Goal: Task Accomplishment & Management: Complete application form

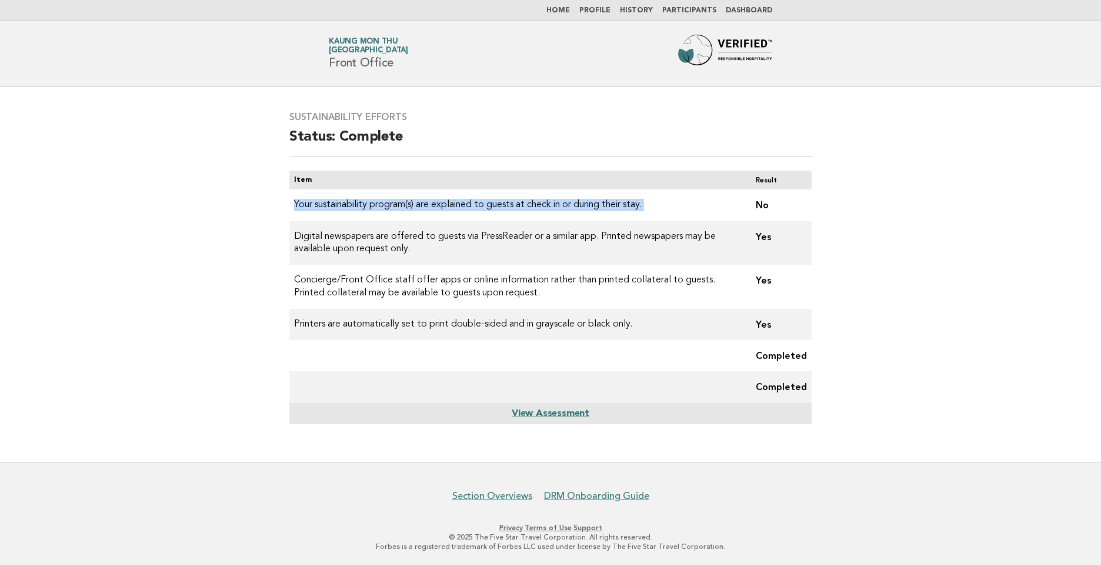
click at [535, 415] on link "View Assessment" at bounding box center [551, 413] width 78 height 9
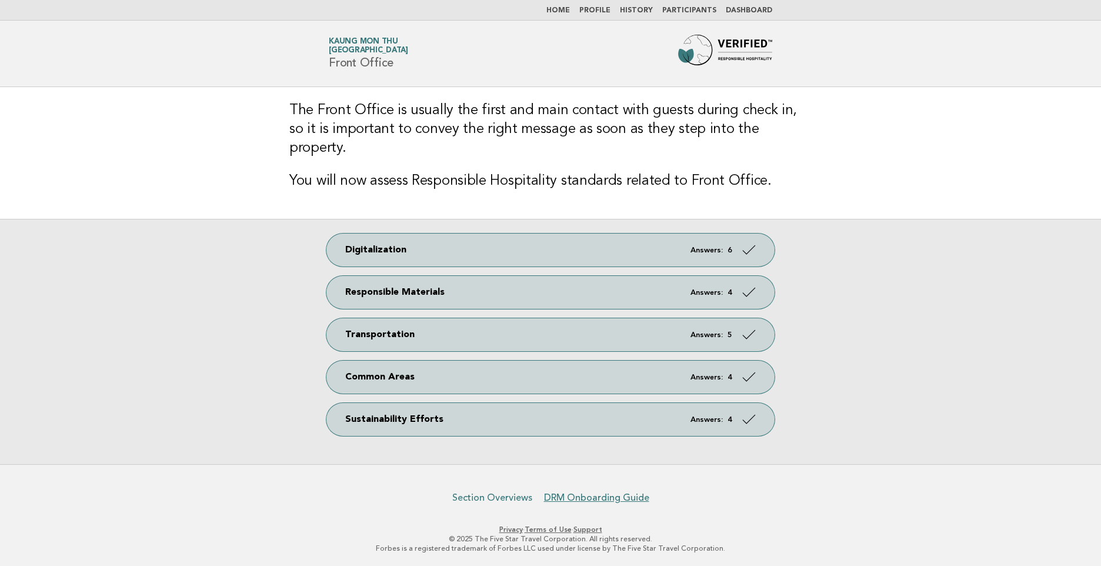
click at [478, 495] on link "Section Overviews" at bounding box center [492, 498] width 80 height 12
click at [569, 9] on link "Home" at bounding box center [559, 10] width 24 height 7
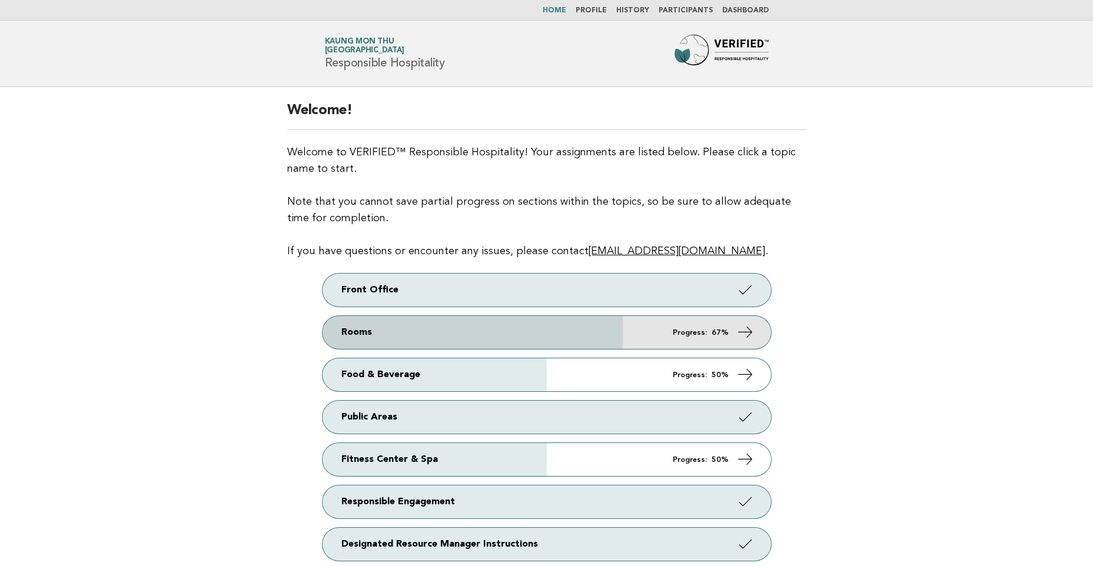
click at [450, 334] on link "Rooms Progress: 67%" at bounding box center [546, 332] width 448 height 33
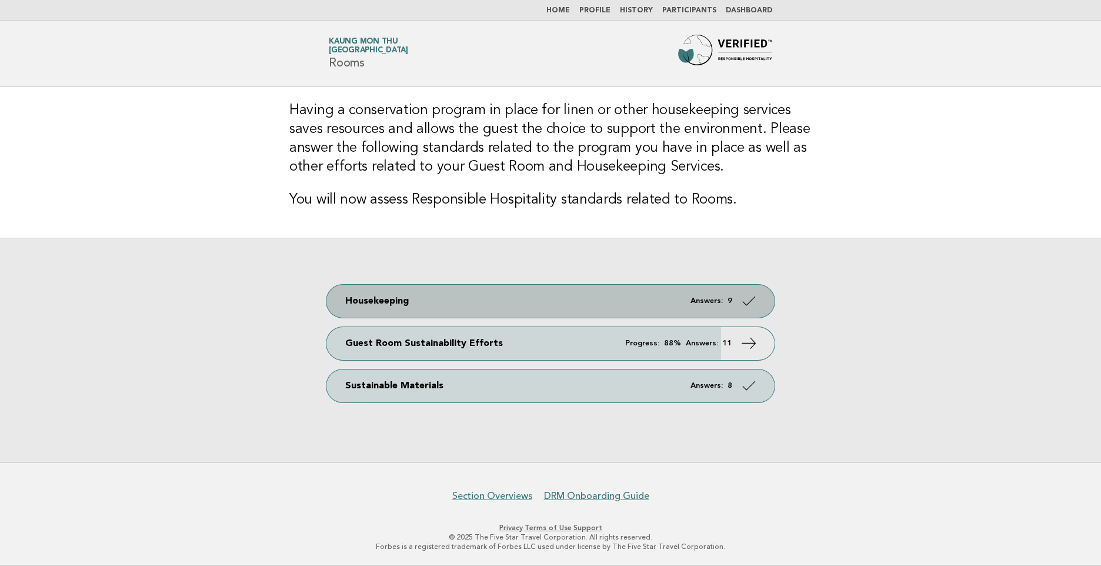
click at [441, 297] on link "Housekeeping Answers: 9" at bounding box center [551, 301] width 448 height 33
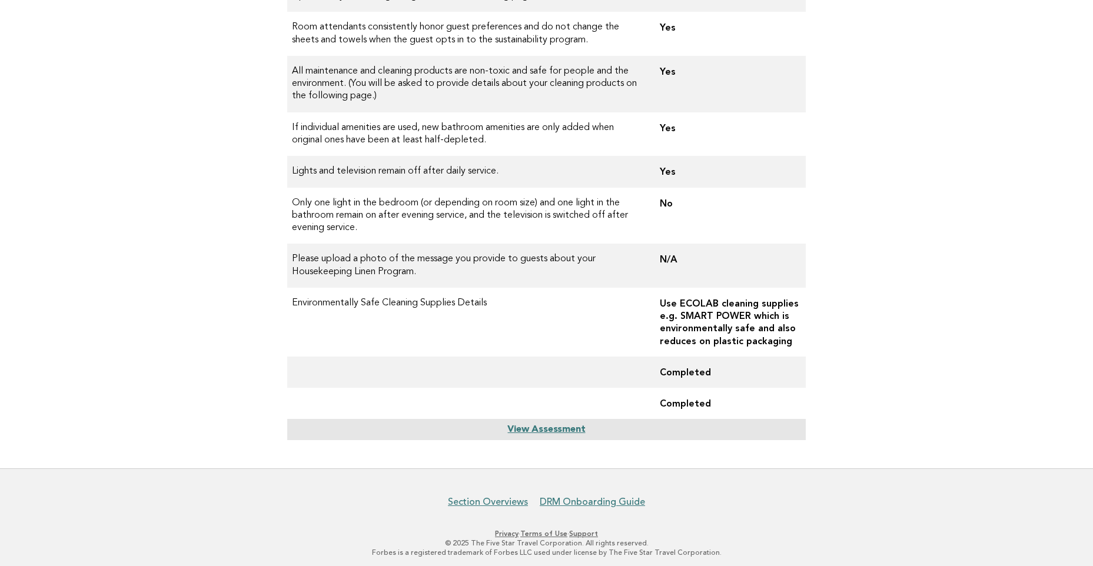
scroll to position [323, 0]
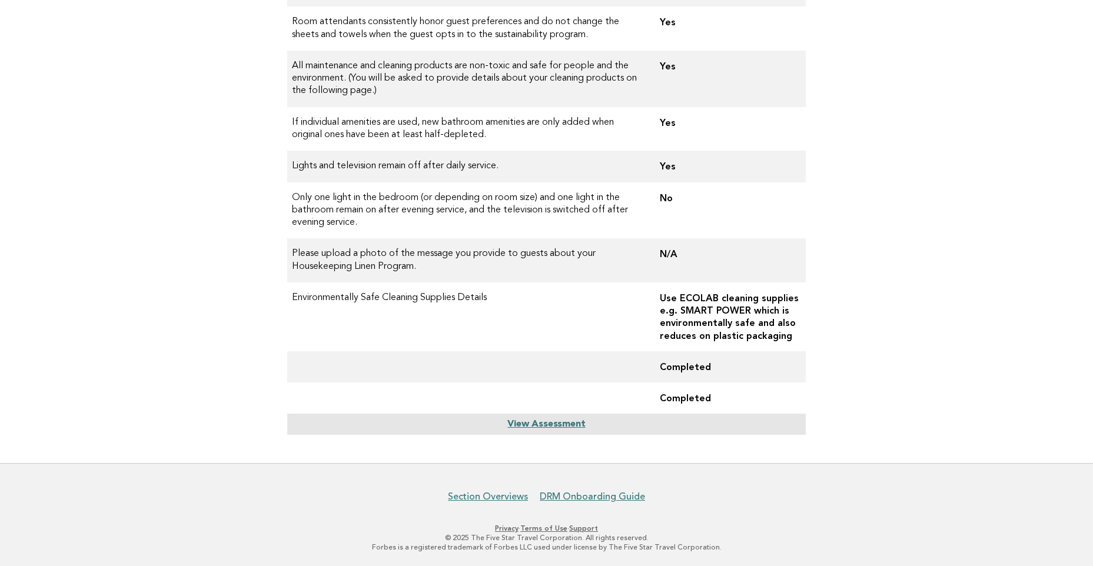
click at [523, 422] on link "View Assessment" at bounding box center [546, 424] width 78 height 9
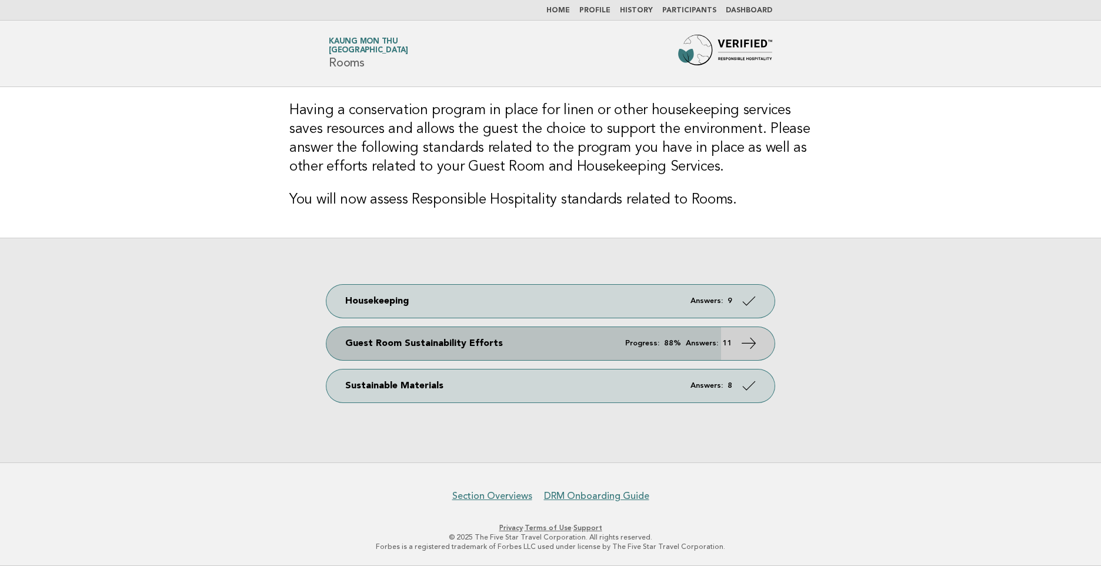
click at [525, 343] on link "Guest Room Sustainability Efforts Progress: 88% Answers: 11" at bounding box center [551, 343] width 448 height 33
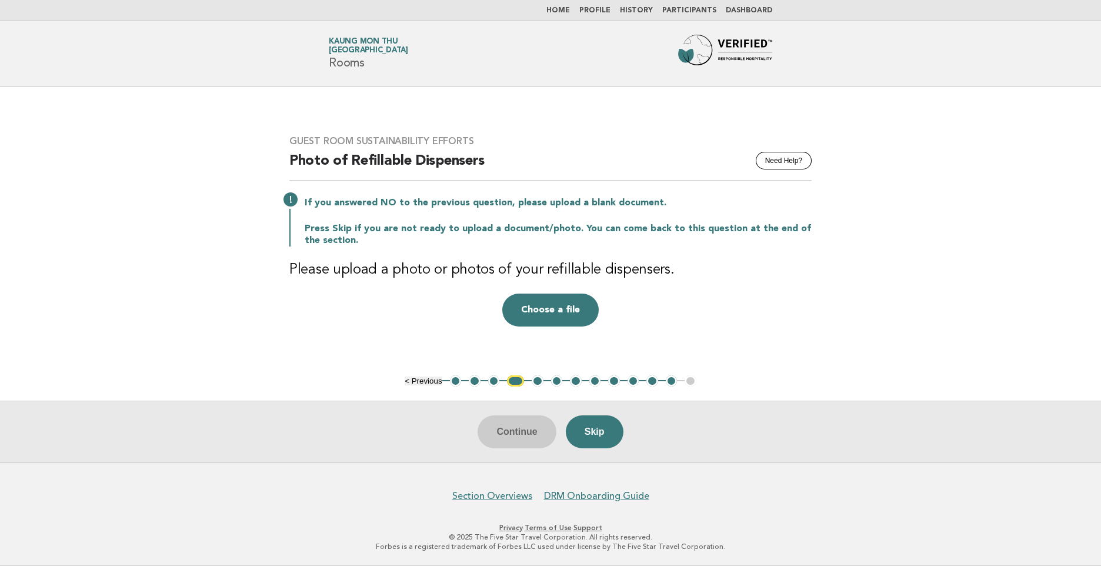
click at [458, 381] on button "1" at bounding box center [456, 381] width 12 height 12
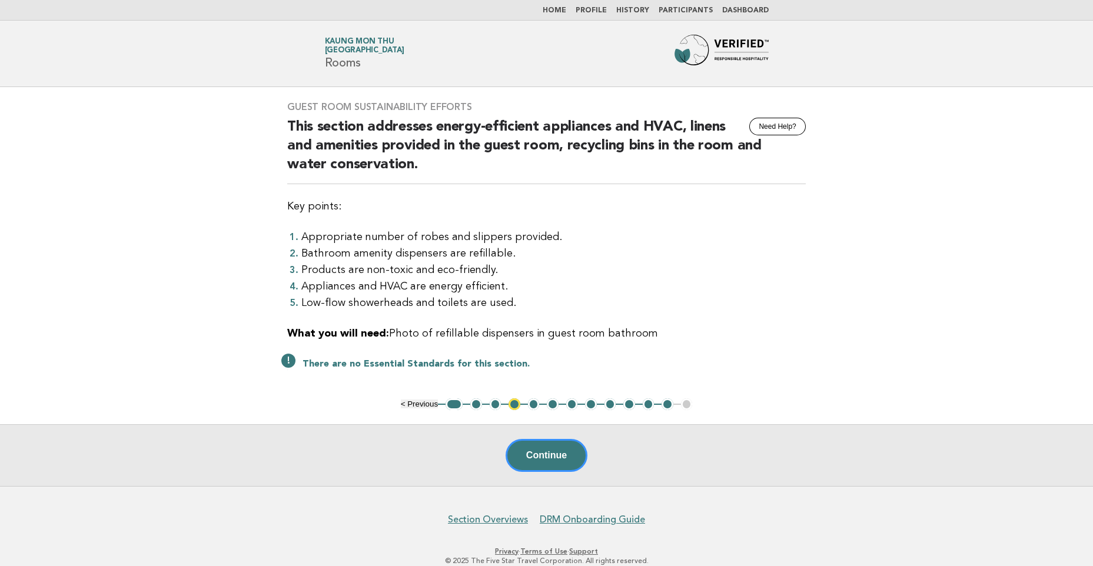
click at [472, 405] on button "2" at bounding box center [476, 404] width 12 height 12
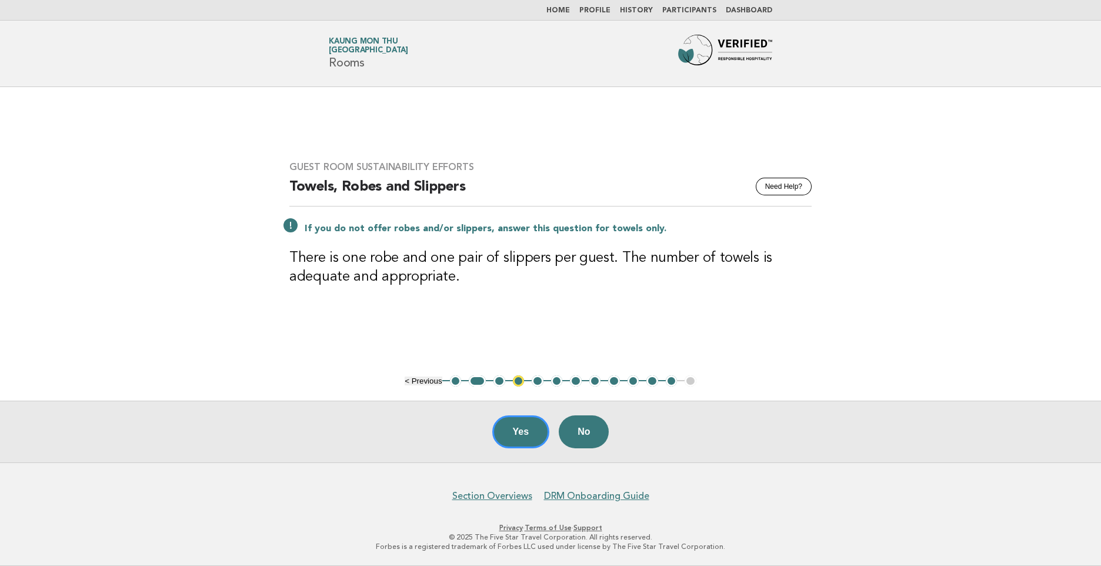
click at [501, 382] on button "3" at bounding box center [500, 381] width 12 height 12
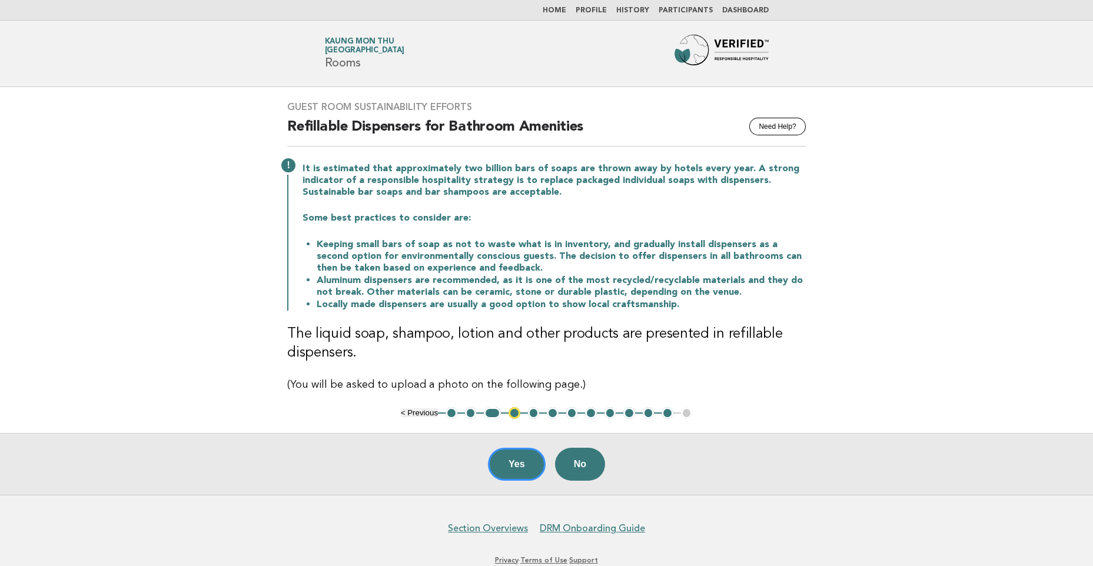
click at [529, 411] on button "5" at bounding box center [534, 413] width 12 height 12
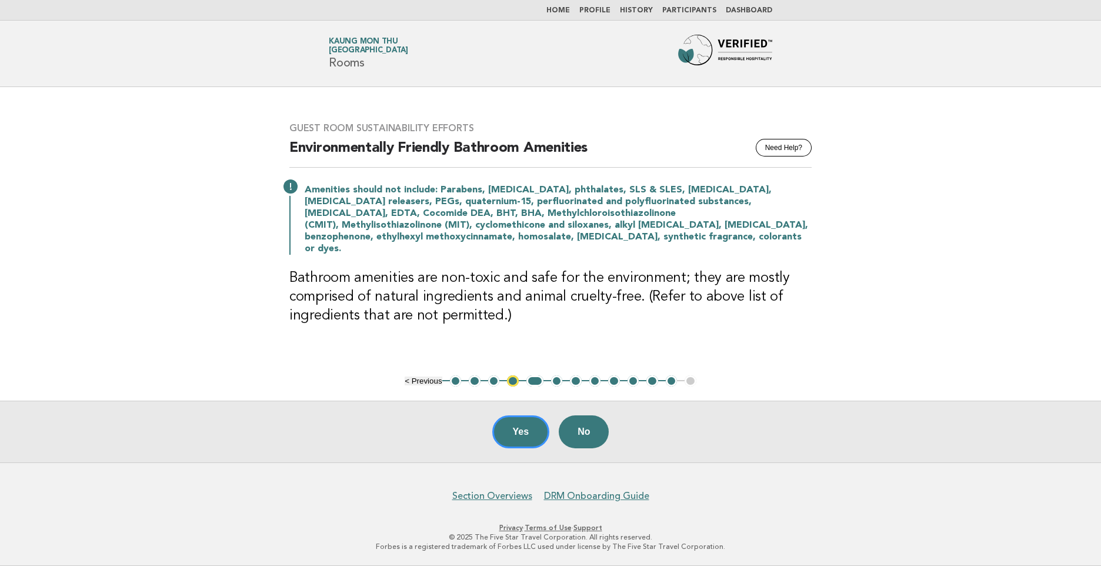
click at [555, 383] on button "6" at bounding box center [557, 381] width 12 height 12
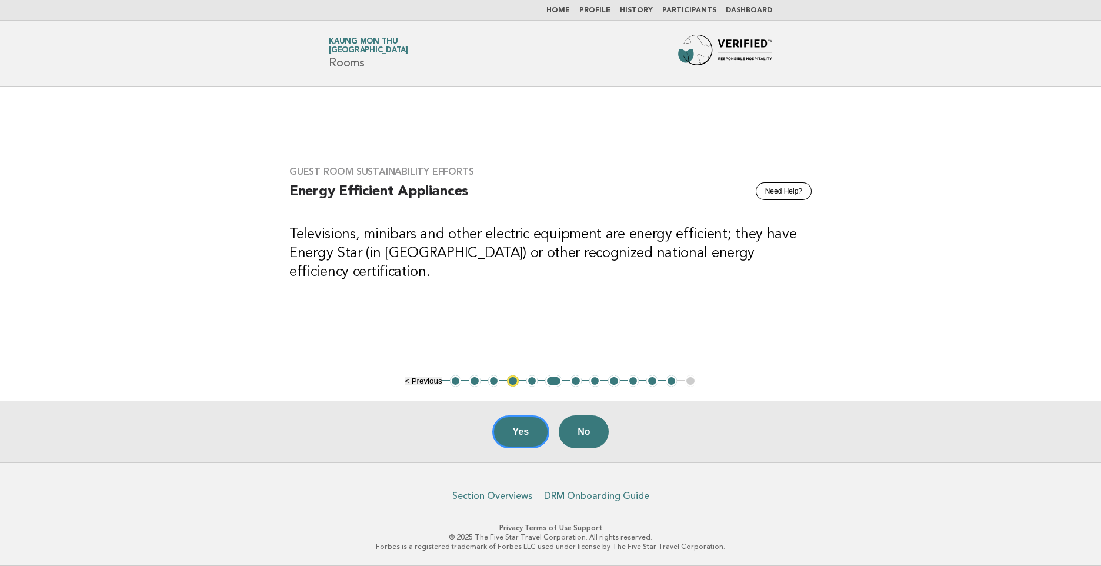
click at [572, 383] on button "7" at bounding box center [576, 381] width 12 height 12
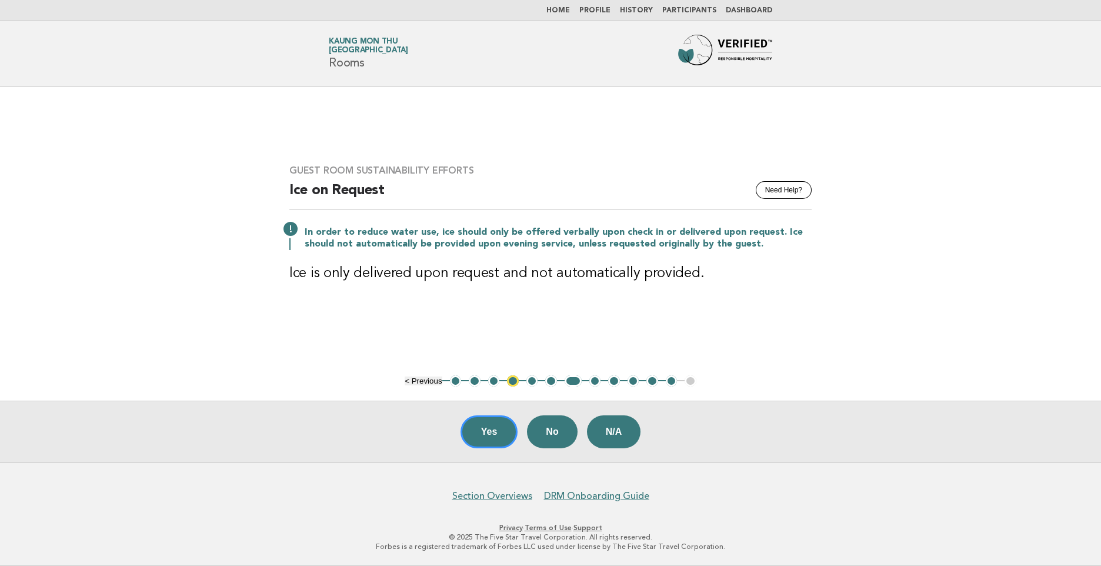
click at [555, 381] on button "6" at bounding box center [551, 381] width 12 height 12
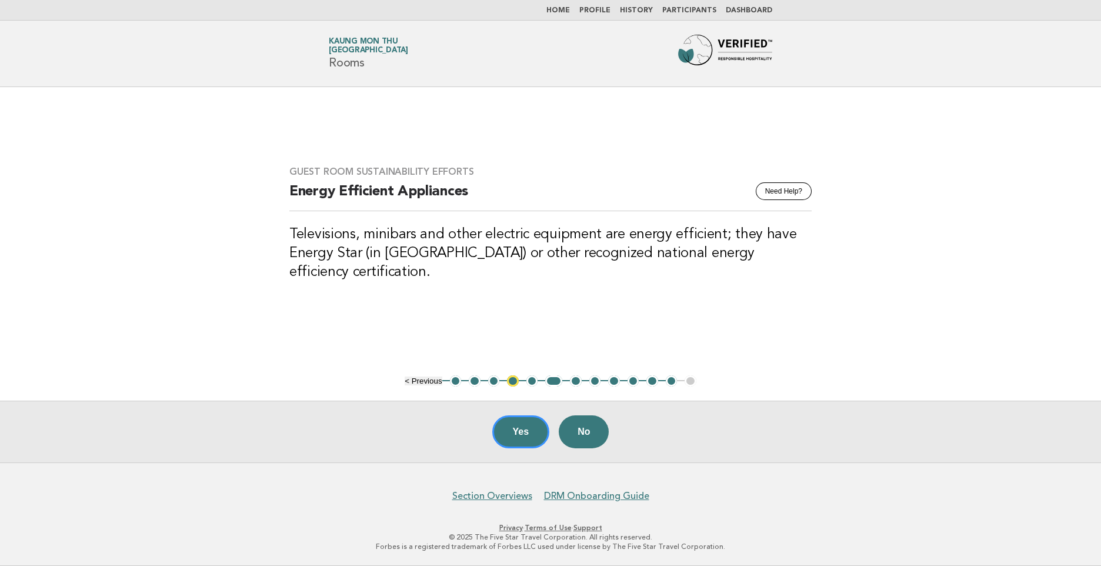
click at [571, 379] on button "7" at bounding box center [576, 381] width 12 height 12
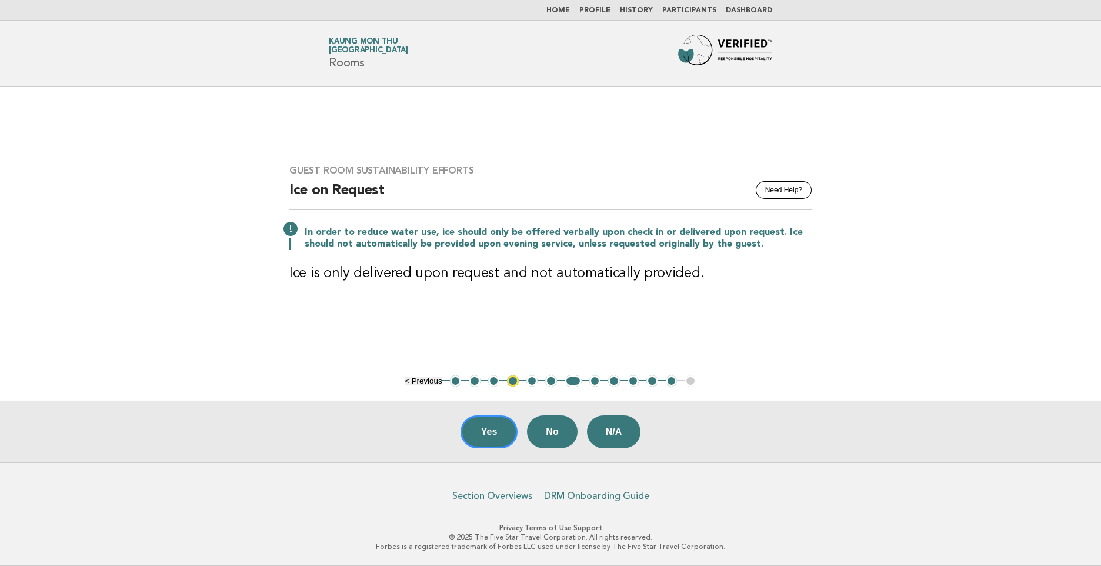
click at [592, 382] on button "8" at bounding box center [596, 381] width 12 height 12
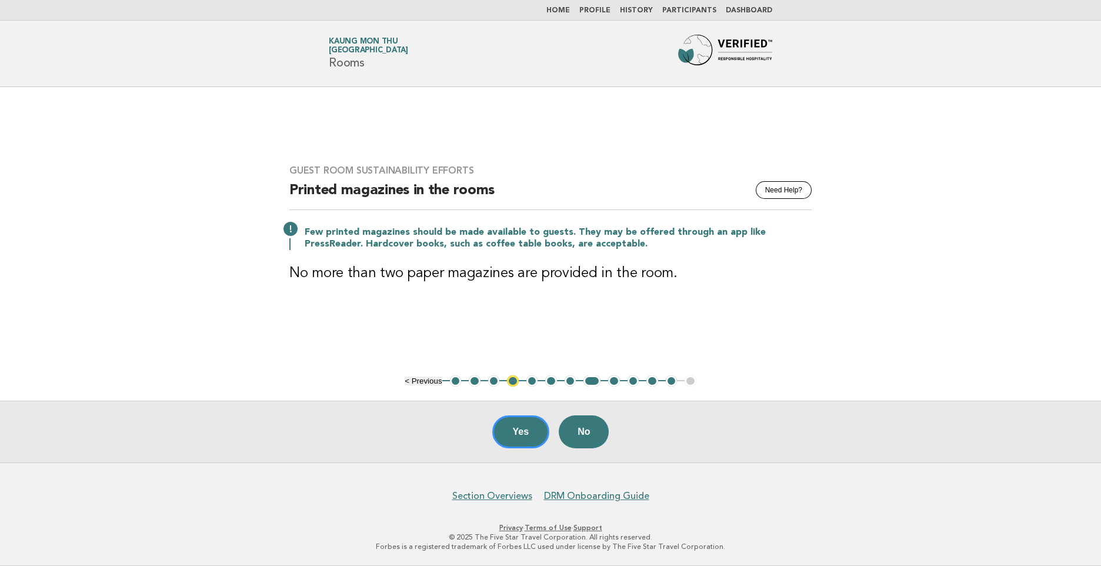
click at [610, 382] on button "9" at bounding box center [614, 381] width 12 height 12
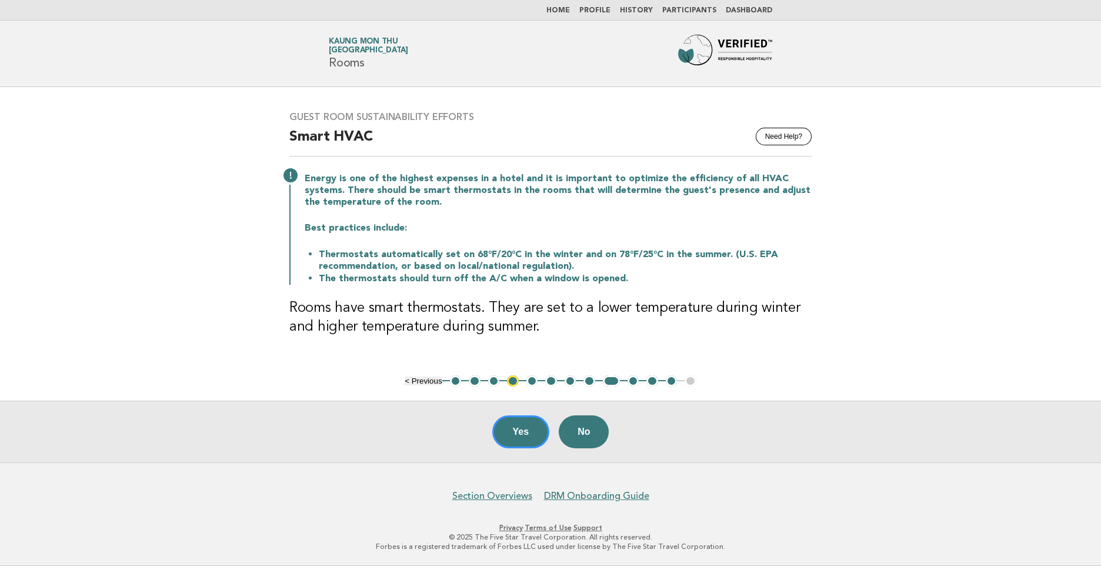
click at [636, 382] on button "10" at bounding box center [634, 381] width 12 height 12
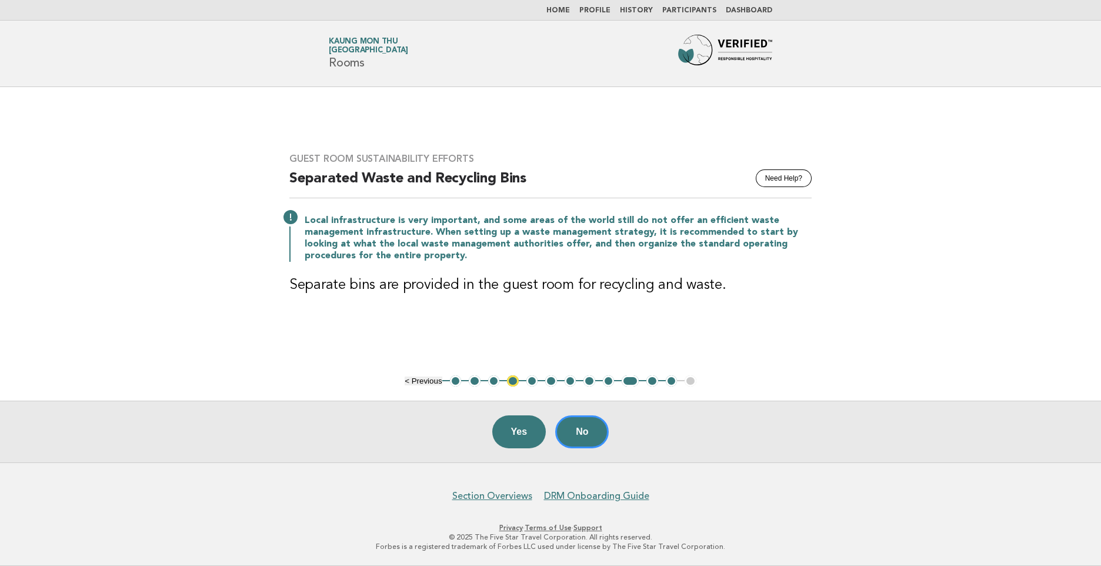
click at [654, 379] on button "11" at bounding box center [653, 381] width 12 height 12
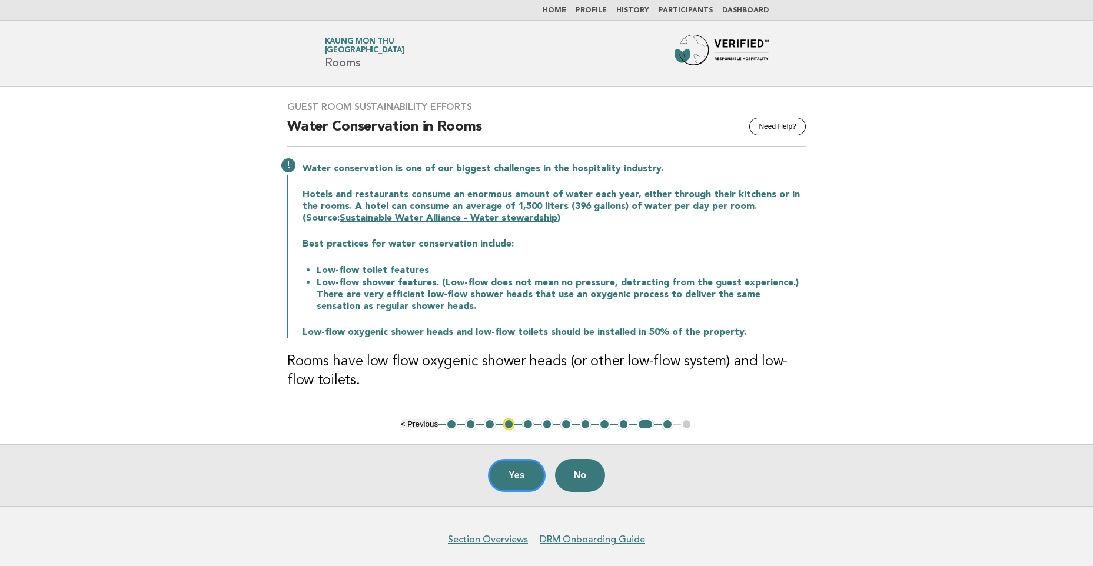
click at [665, 425] on button "12" at bounding box center [667, 424] width 12 height 12
click at [670, 424] on button "12" at bounding box center [667, 424] width 12 height 12
click at [668, 424] on button "12" at bounding box center [667, 424] width 12 height 12
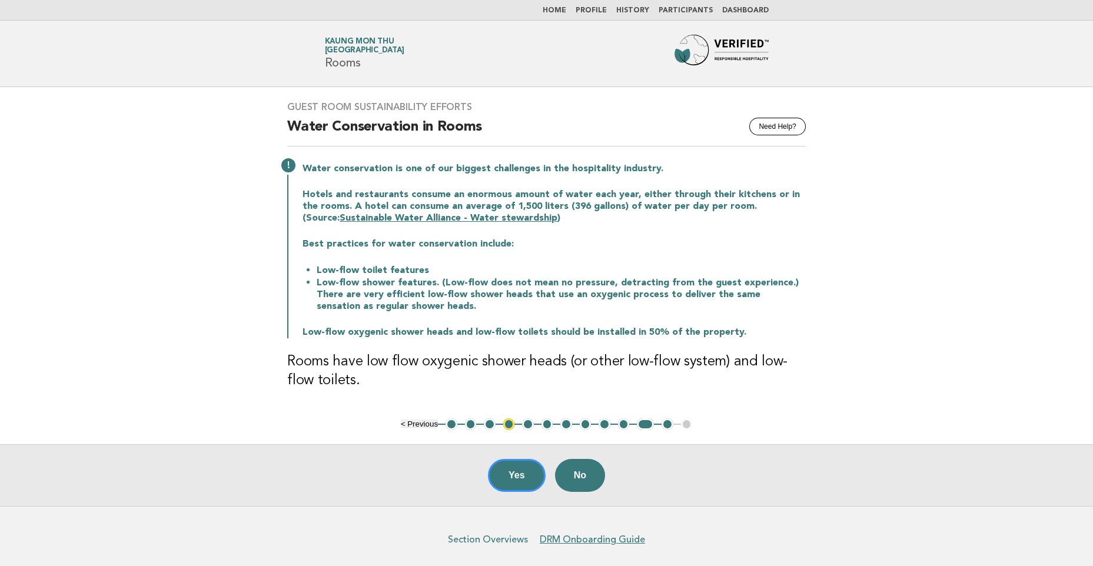
click at [510, 535] on link "Section Overviews" at bounding box center [488, 540] width 80 height 12
click at [566, 14] on link "Home" at bounding box center [554, 10] width 24 height 7
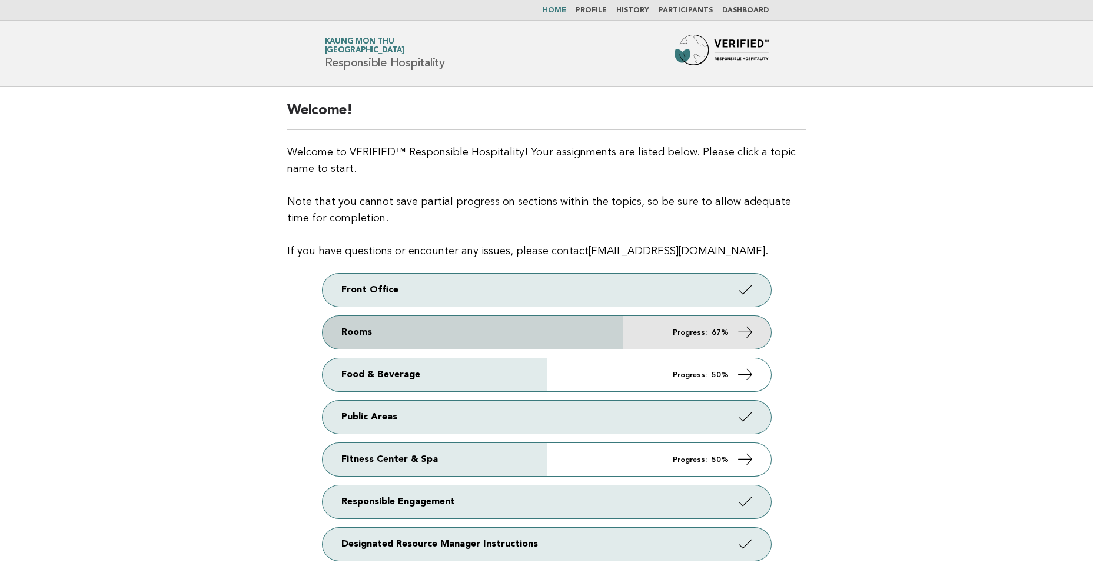
click at [472, 332] on link "Rooms Progress: 67%" at bounding box center [546, 332] width 448 height 33
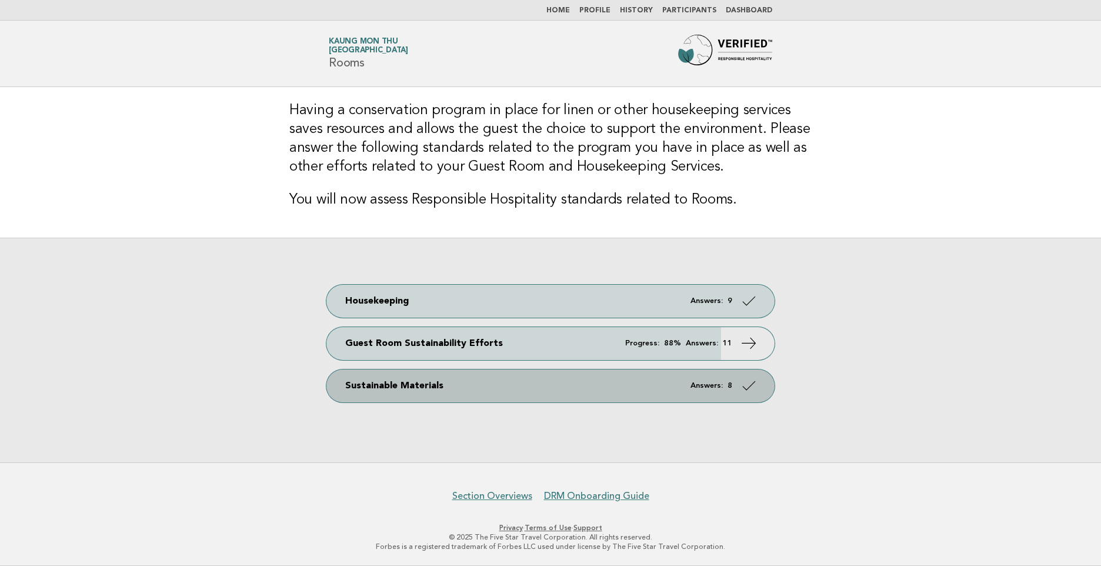
click at [480, 384] on link "Sustainable Materials Answers: 8" at bounding box center [551, 385] width 448 height 33
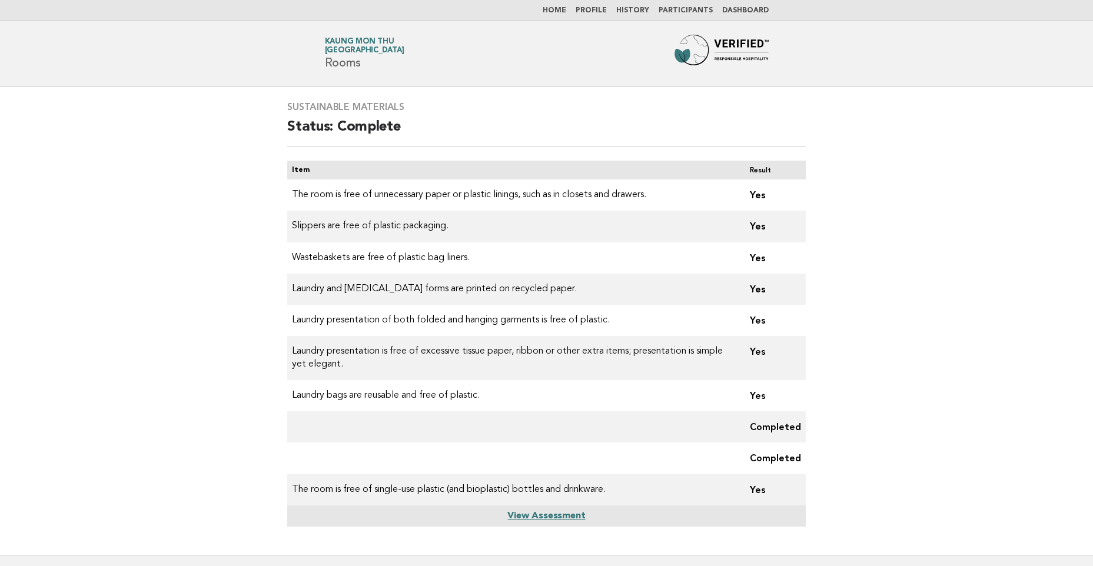
click at [566, 11] on link "Home" at bounding box center [554, 10] width 24 height 7
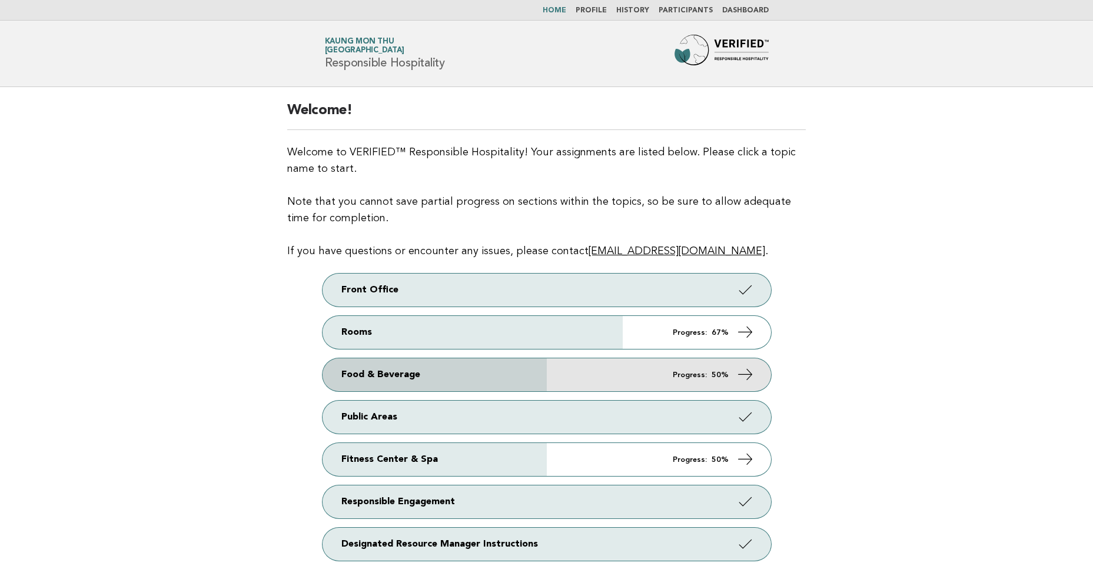
click at [534, 386] on link "Food & Beverage Progress: 50%" at bounding box center [546, 374] width 448 height 33
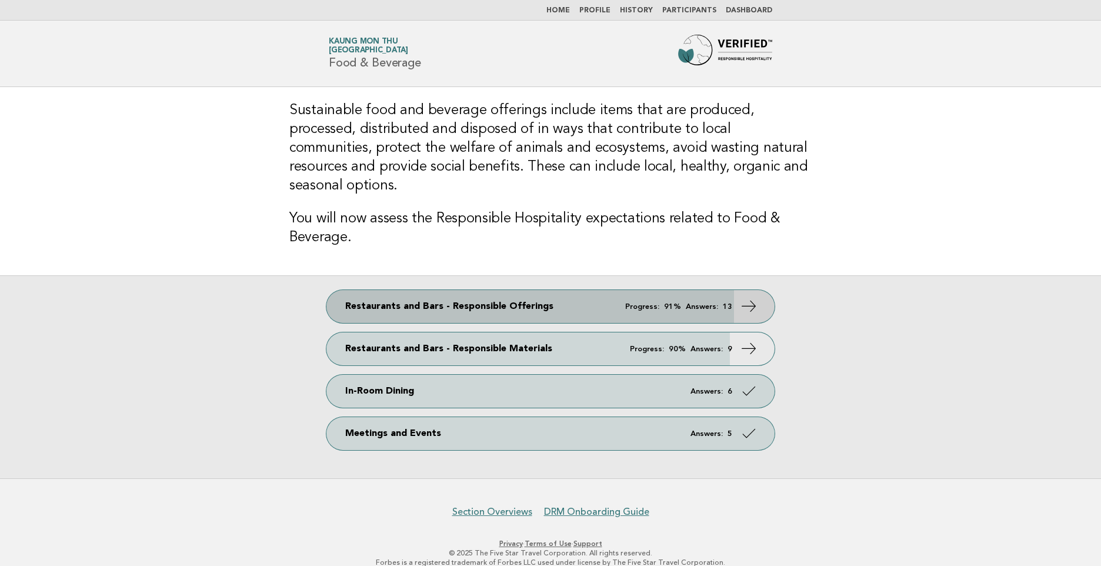
click at [653, 303] on em "Progress:" at bounding box center [642, 307] width 34 height 8
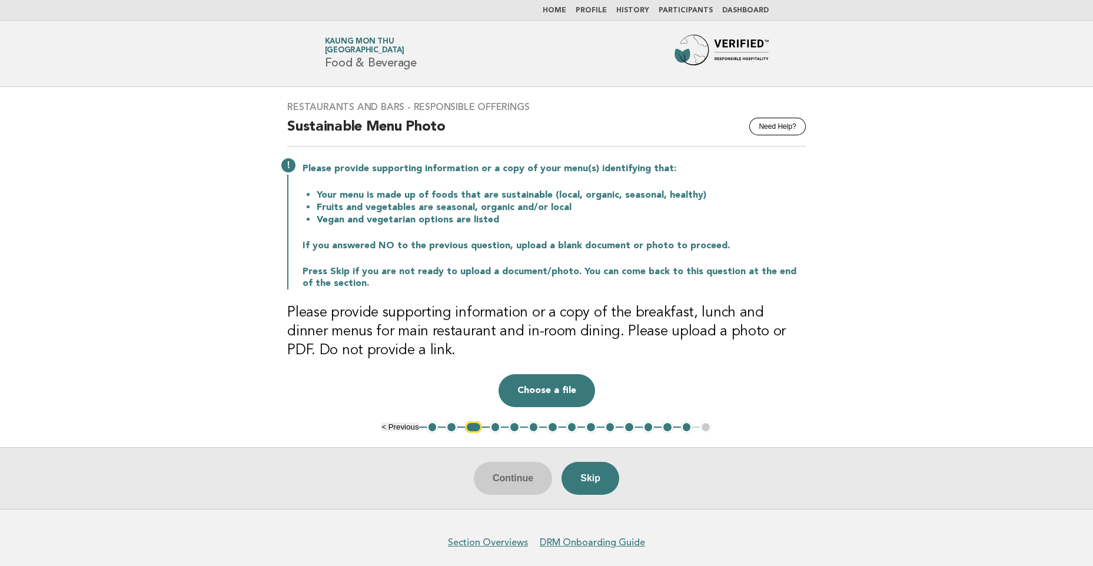
click at [436, 427] on button "1" at bounding box center [433, 427] width 12 height 12
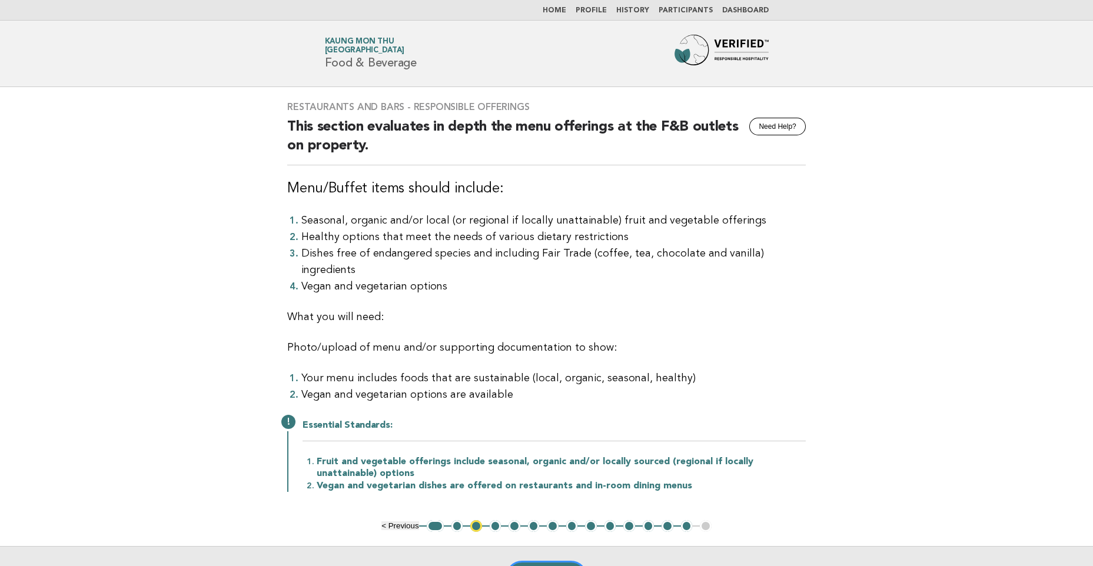
click at [455, 520] on button "2" at bounding box center [457, 526] width 12 height 12
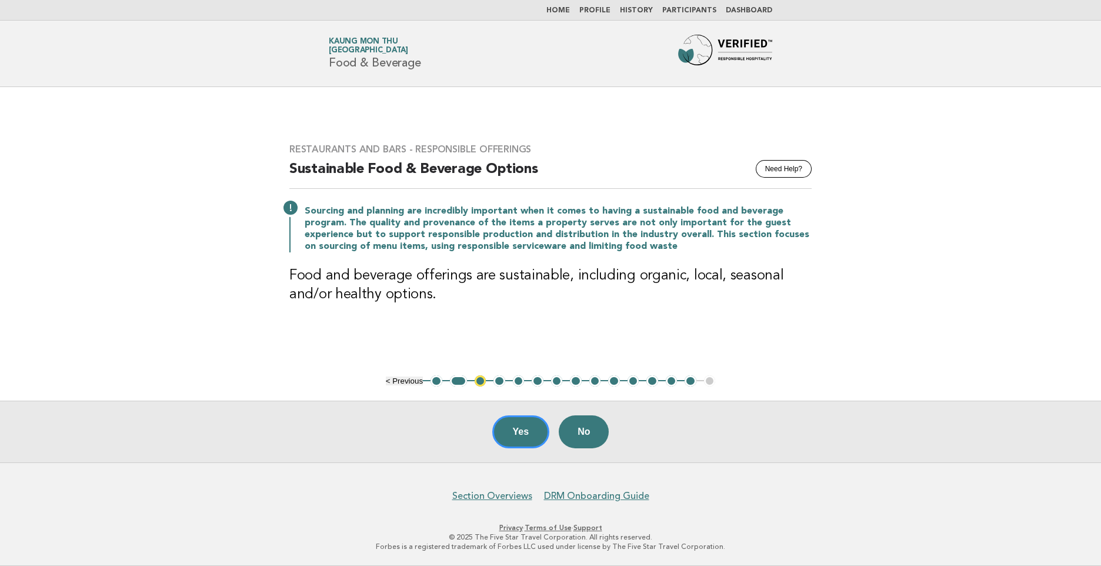
click at [477, 381] on button "3" at bounding box center [481, 381] width 12 height 12
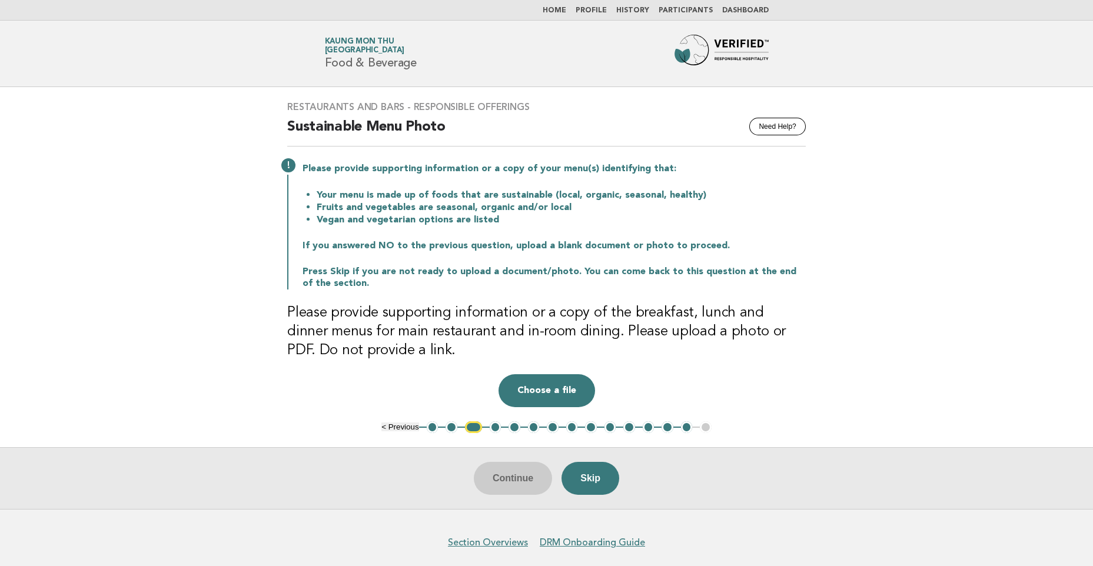
click at [494, 428] on button "4" at bounding box center [496, 427] width 12 height 12
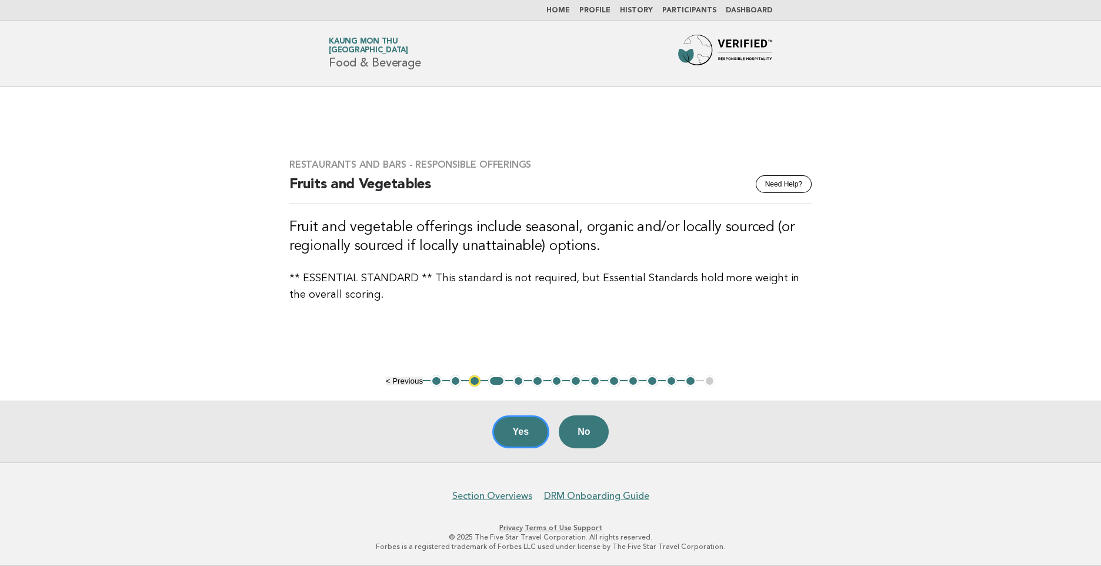
click at [517, 383] on button "5" at bounding box center [519, 381] width 12 height 12
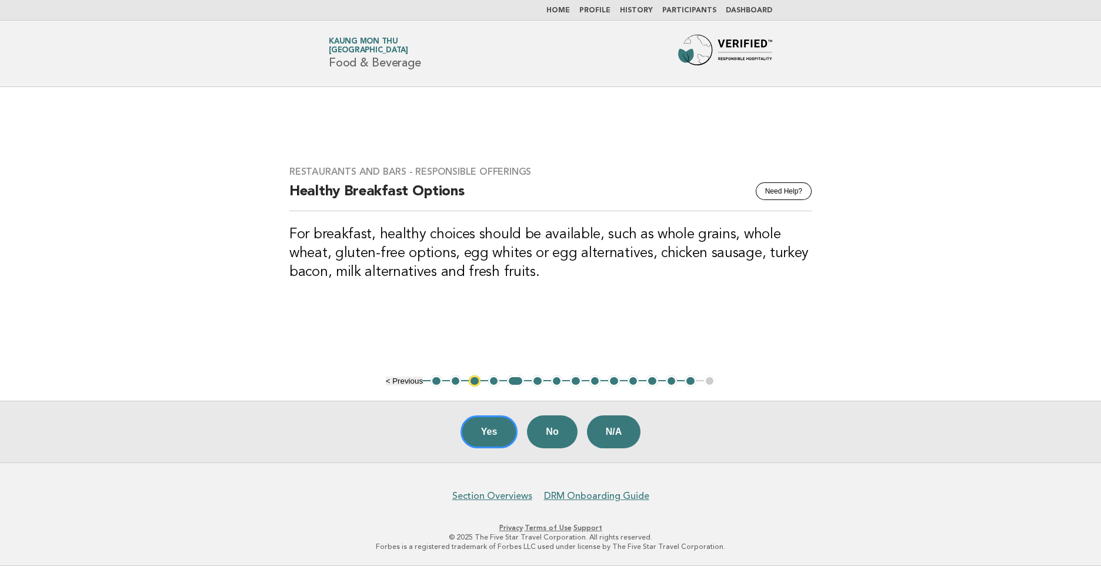
click at [535, 381] on button "6" at bounding box center [538, 381] width 12 height 12
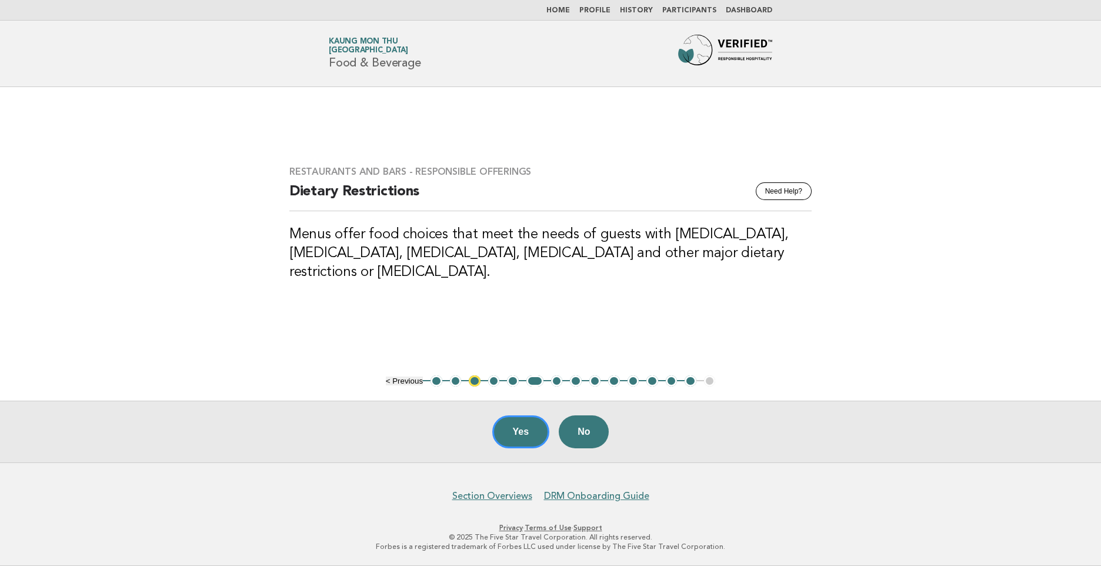
click at [558, 383] on button "7" at bounding box center [557, 381] width 12 height 12
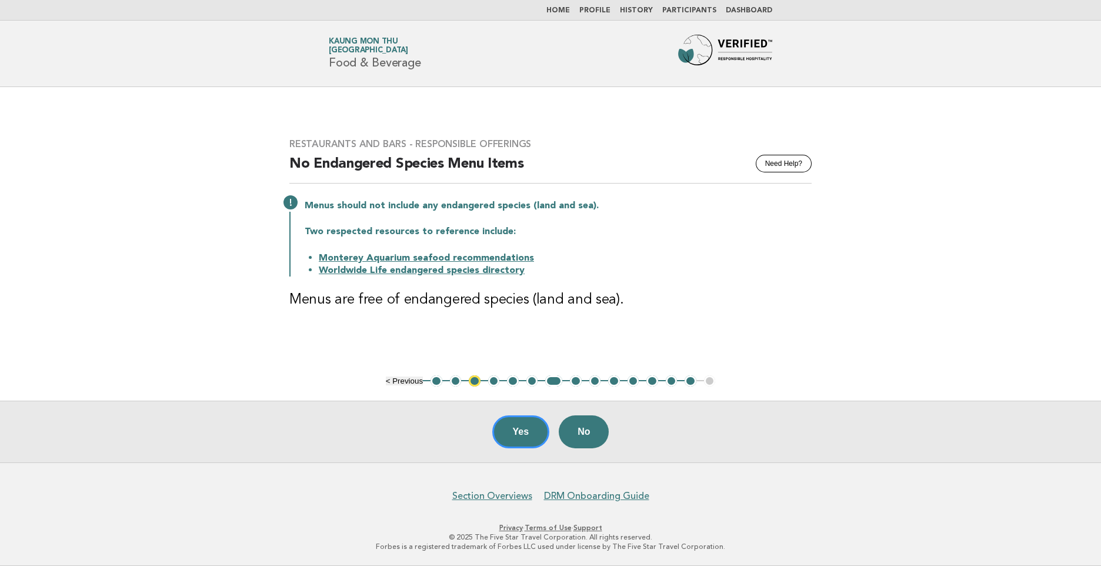
click at [573, 382] on button "8" at bounding box center [576, 381] width 12 height 12
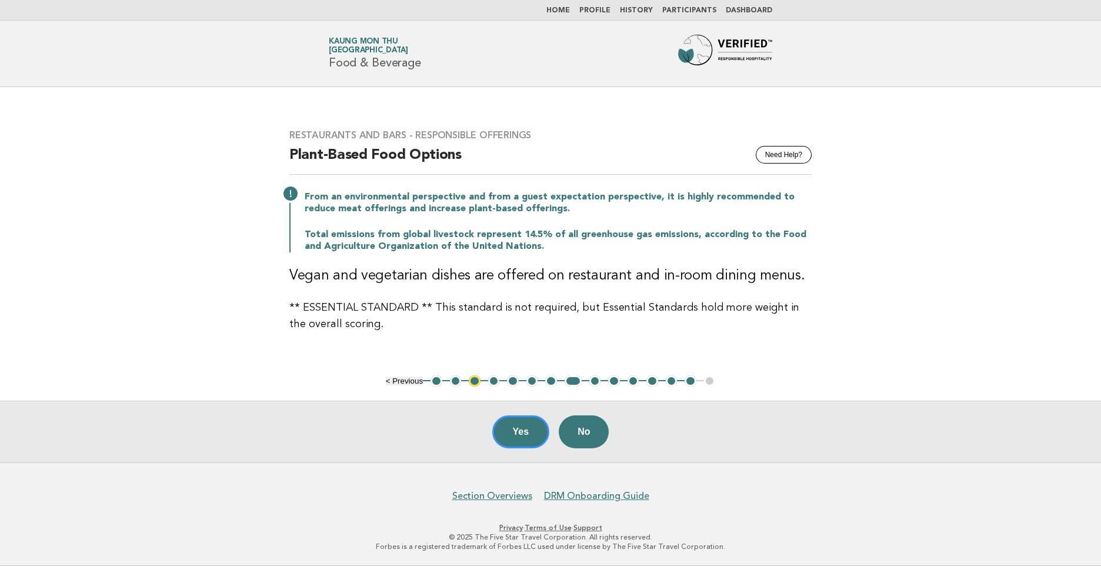
click at [595, 381] on button "9" at bounding box center [596, 381] width 12 height 12
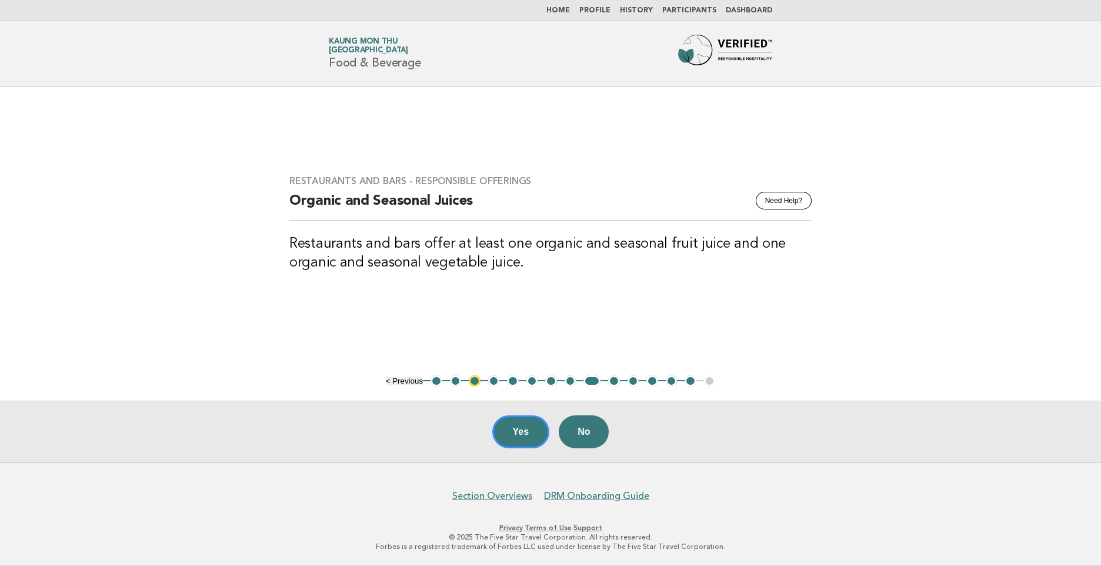
click at [615, 381] on button "10" at bounding box center [614, 381] width 12 height 12
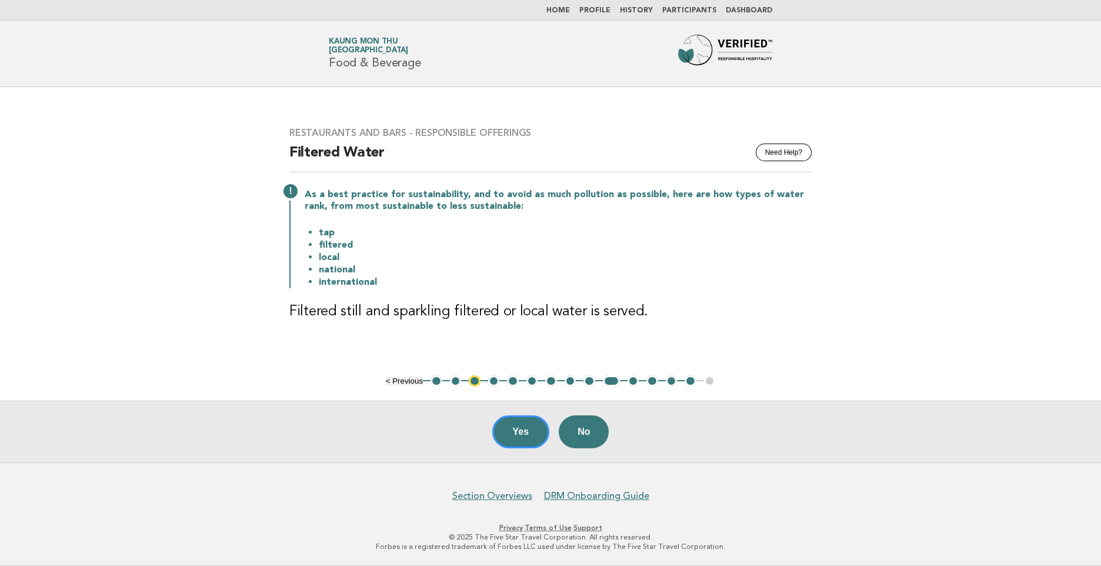
click at [630, 381] on button "11" at bounding box center [634, 381] width 12 height 12
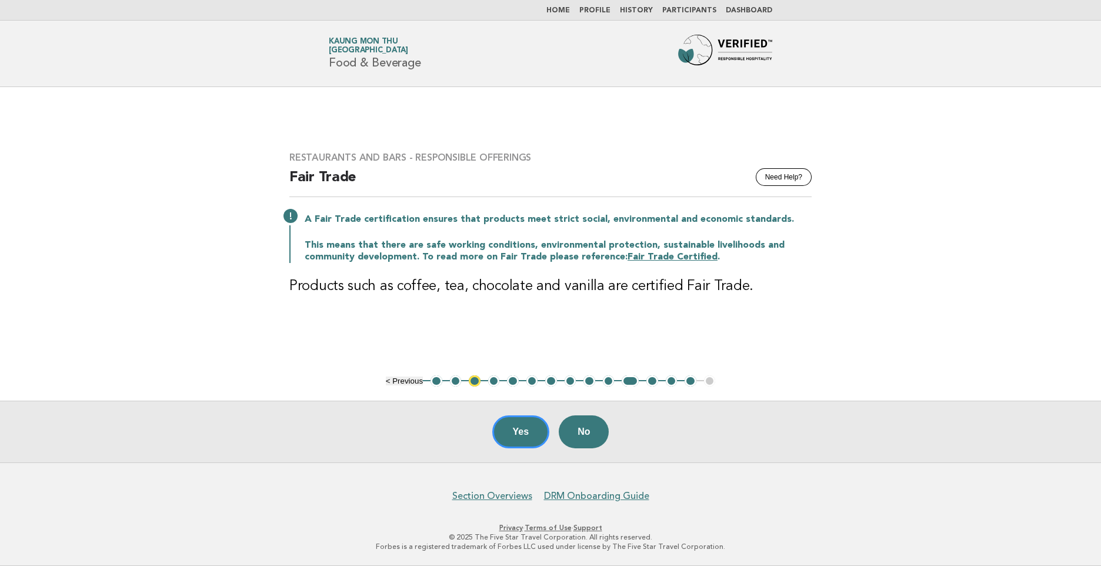
click at [649, 382] on button "12" at bounding box center [653, 381] width 12 height 12
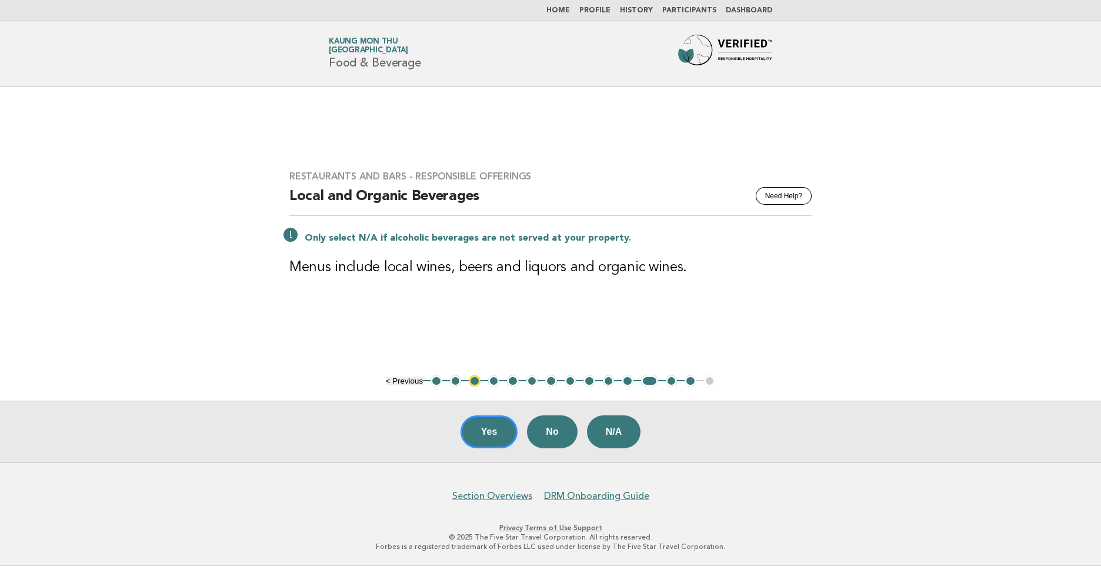
click at [674, 380] on button "13" at bounding box center [672, 381] width 12 height 12
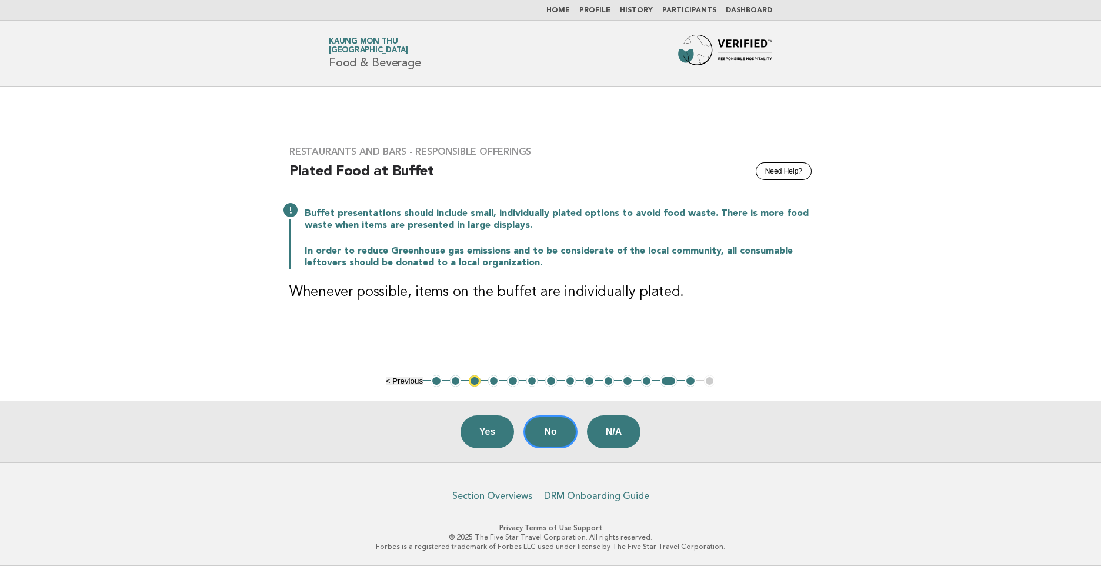
click at [688, 380] on button "14" at bounding box center [691, 381] width 12 height 12
click at [688, 384] on button "14" at bounding box center [691, 381] width 12 height 12
click at [570, 8] on link "Home" at bounding box center [559, 10] width 24 height 7
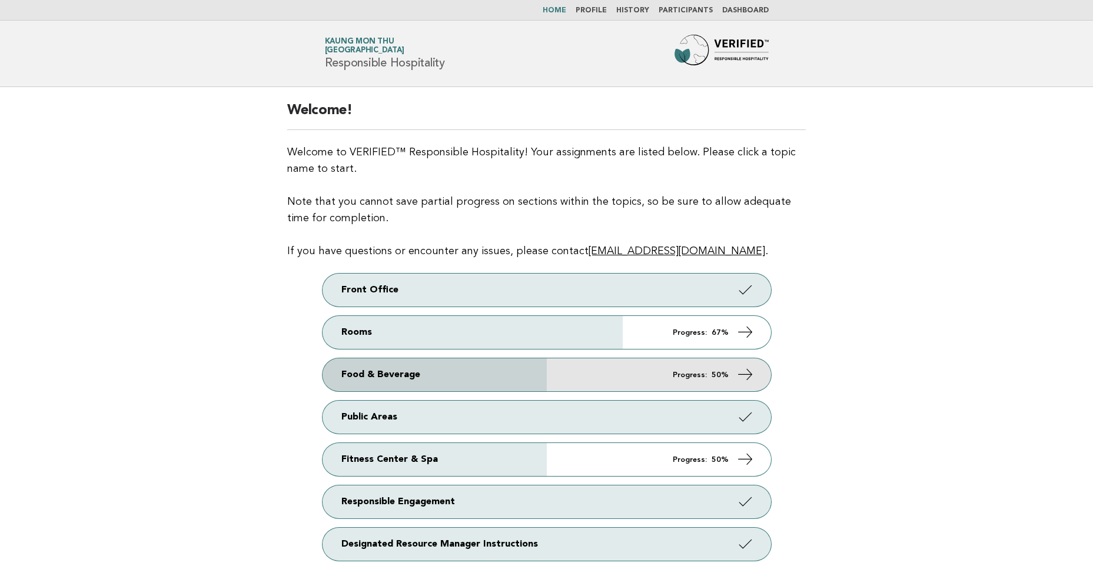
click at [554, 385] on link "Food & Beverage Progress: 50%" at bounding box center [546, 374] width 448 height 33
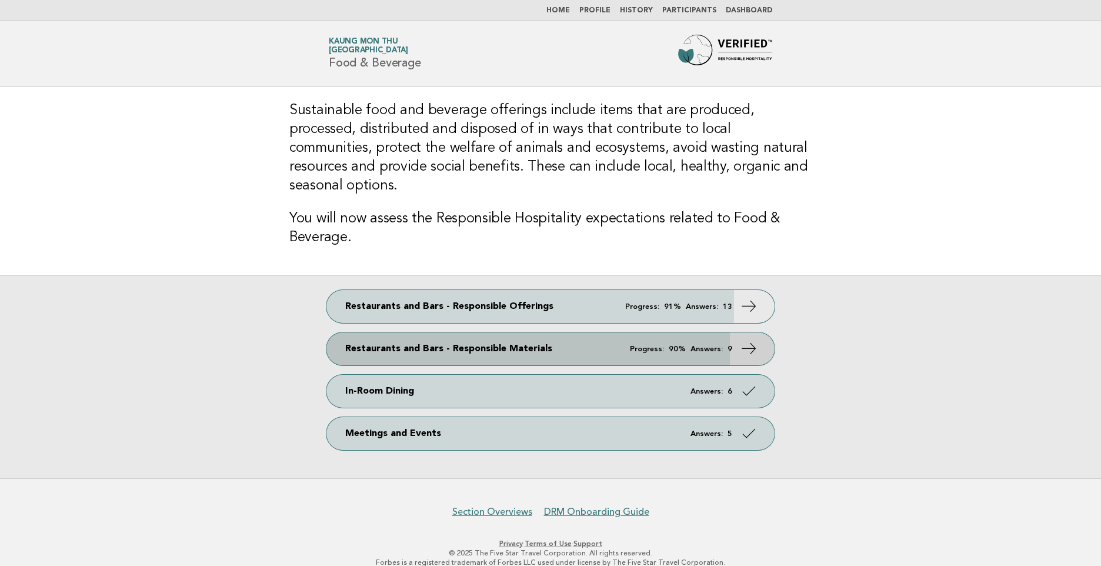
click at [528, 332] on link "Restaurants and Bars - Responsible Materials Progress: 90% Answers: 9" at bounding box center [551, 348] width 448 height 33
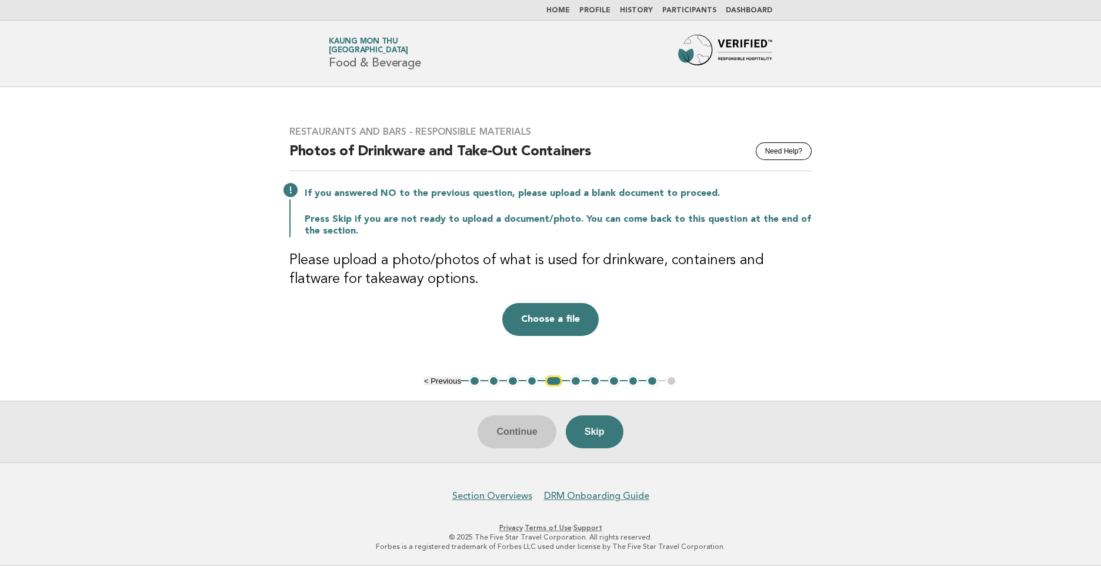
click at [472, 381] on button "1" at bounding box center [475, 381] width 12 height 12
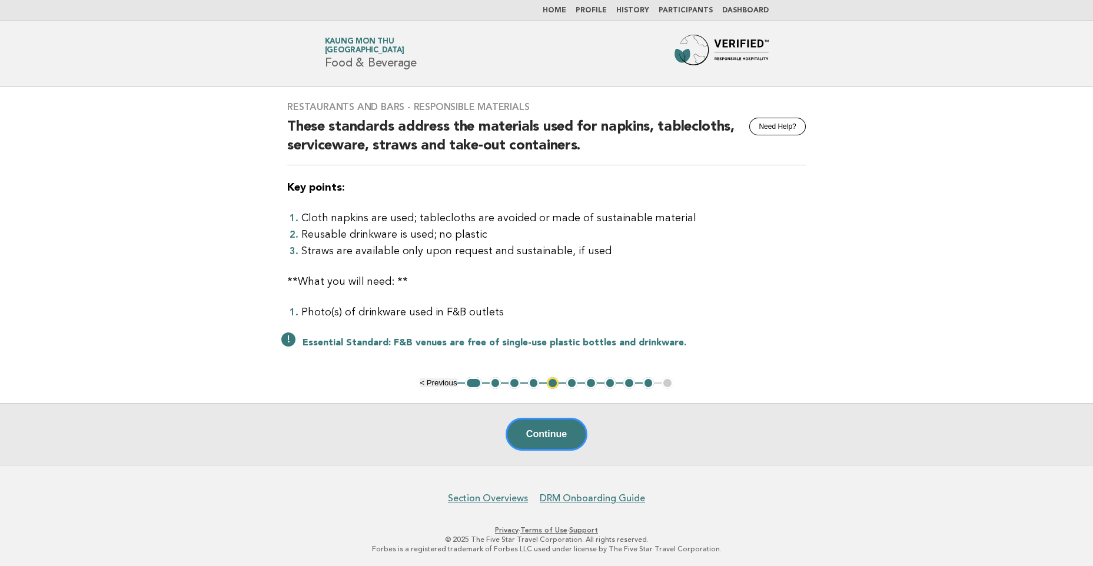
click at [497, 381] on button "2" at bounding box center [496, 383] width 12 height 12
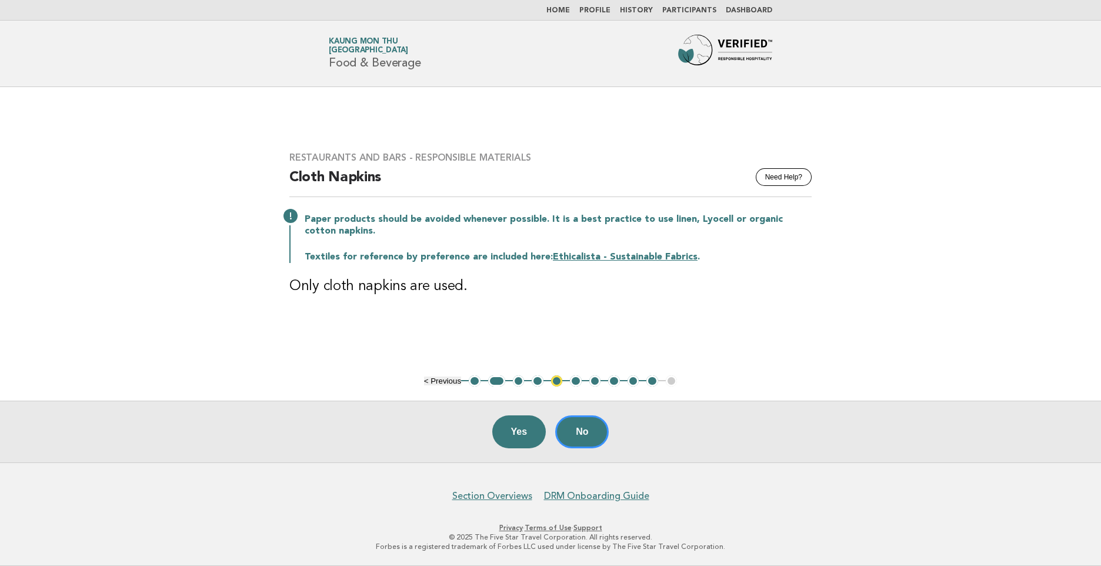
click at [517, 381] on button "3" at bounding box center [519, 381] width 12 height 12
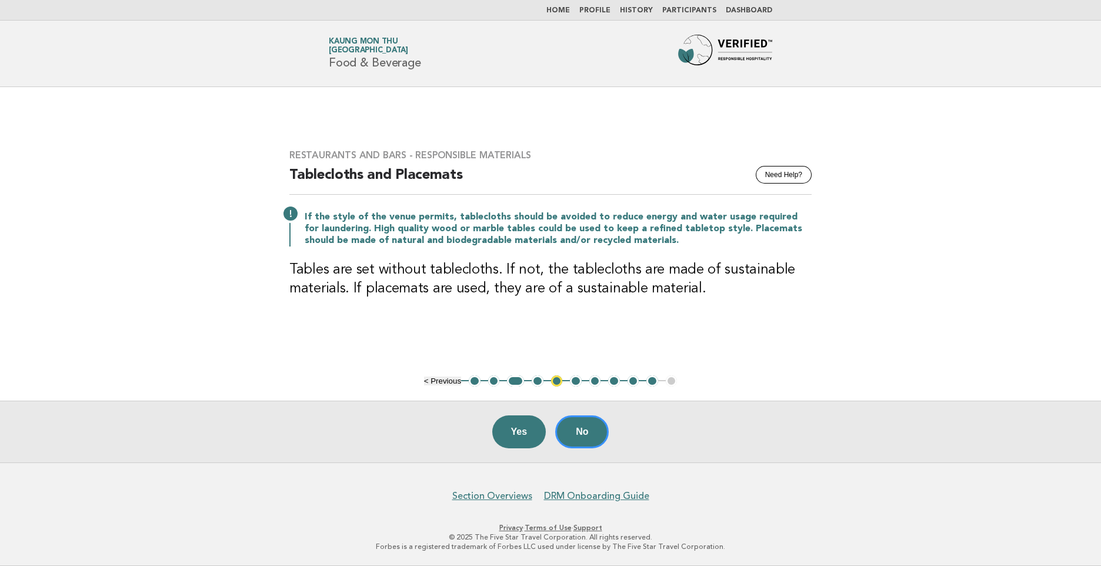
click at [534, 384] on button "4" at bounding box center [538, 381] width 12 height 12
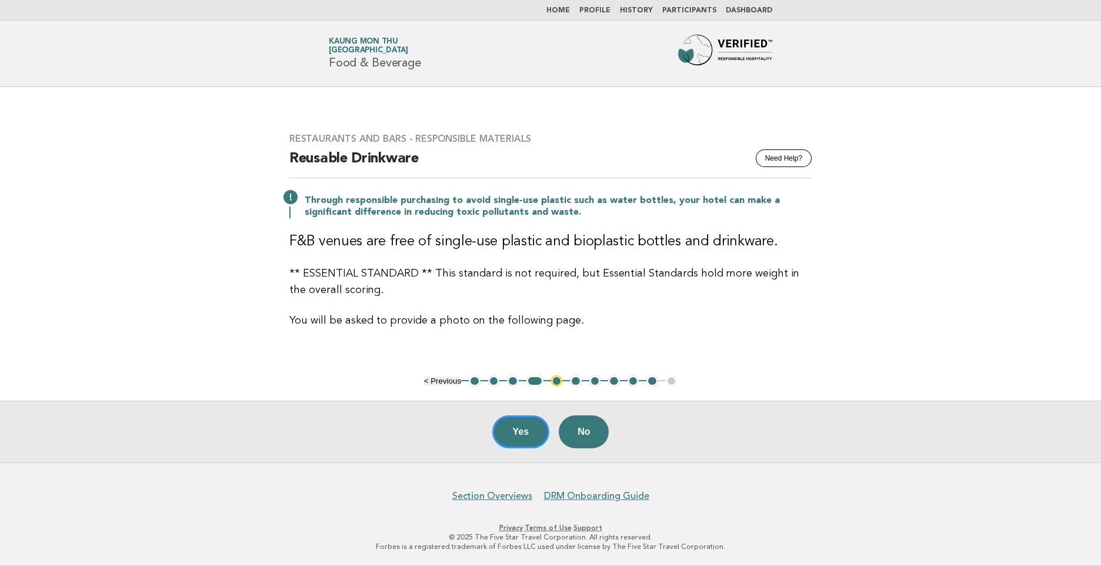
click at [573, 382] on button "6" at bounding box center [576, 381] width 12 height 12
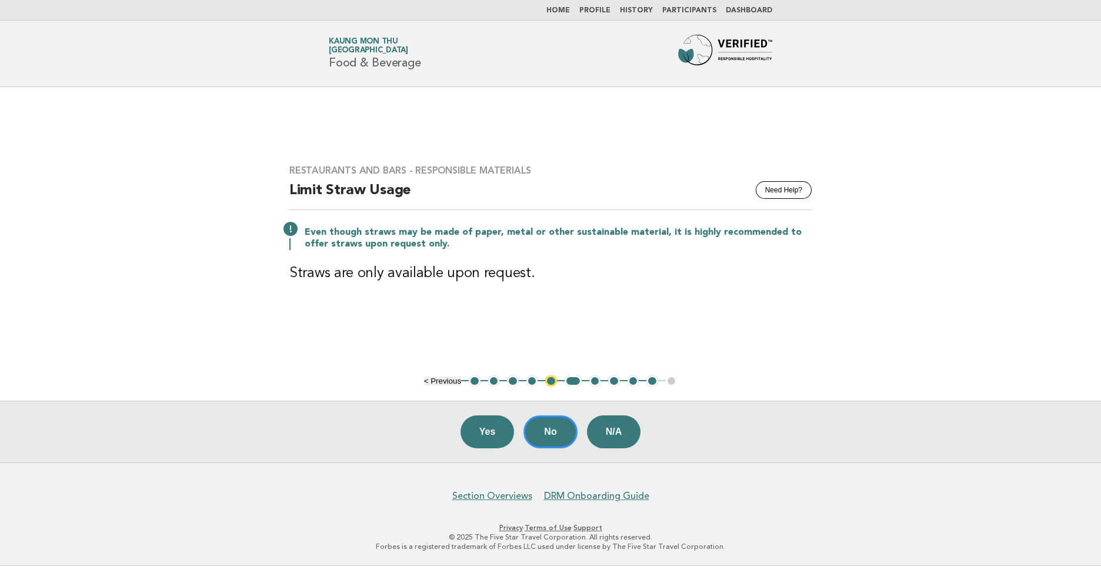
click at [530, 381] on button "4" at bounding box center [533, 381] width 12 height 12
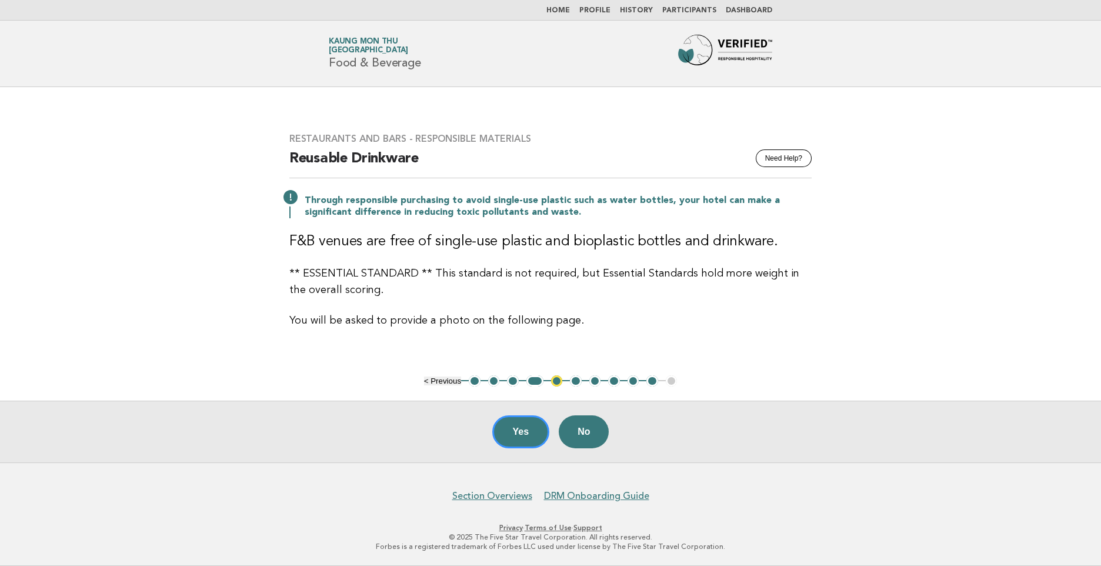
click at [571, 381] on button "6" at bounding box center [576, 381] width 12 height 12
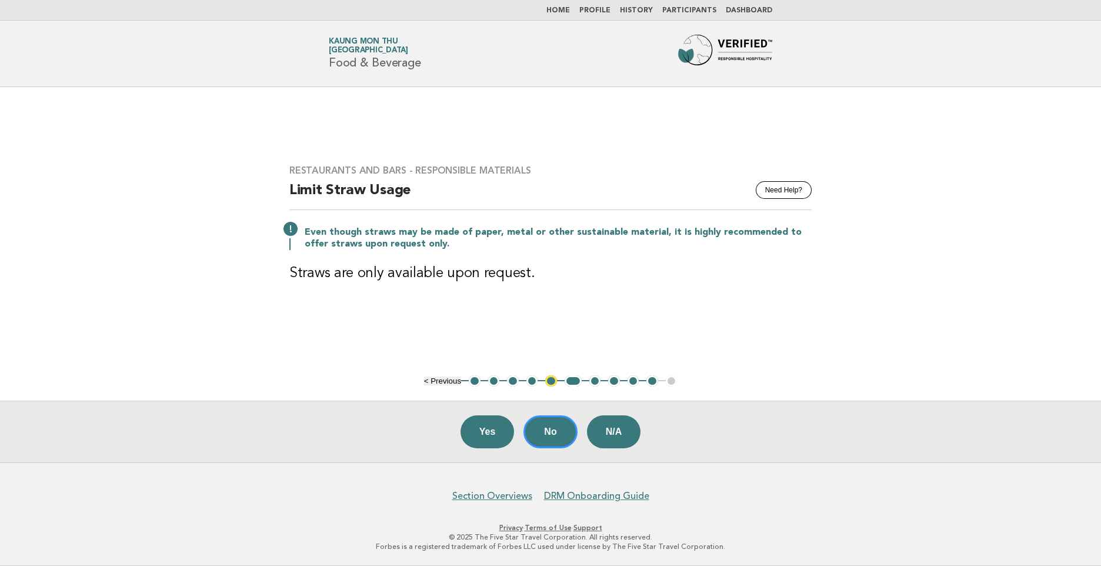
click at [596, 380] on button "7" at bounding box center [596, 381] width 12 height 12
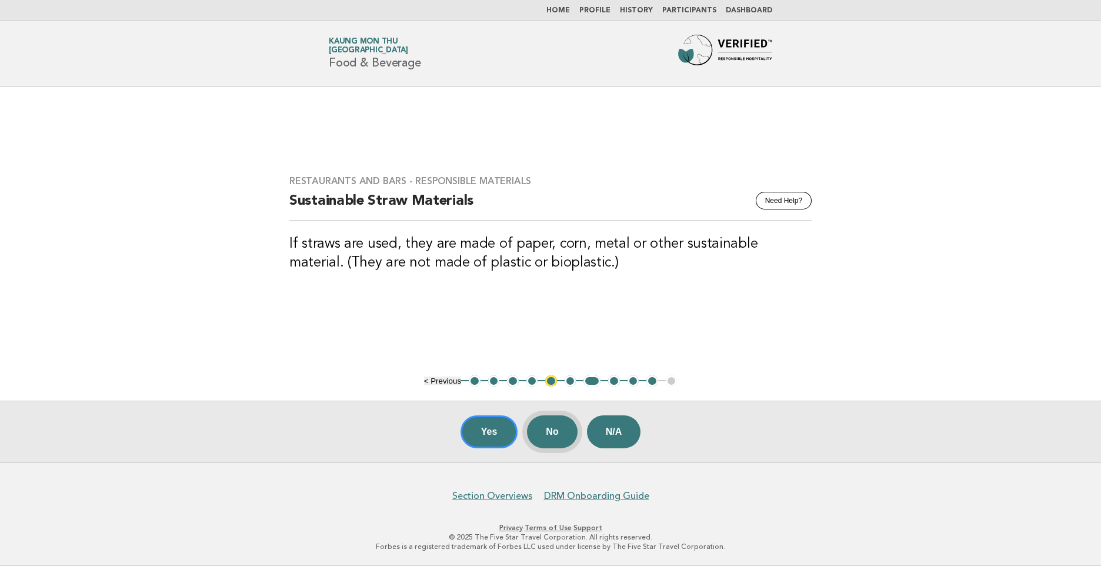
click at [552, 431] on button "No" at bounding box center [552, 431] width 50 height 33
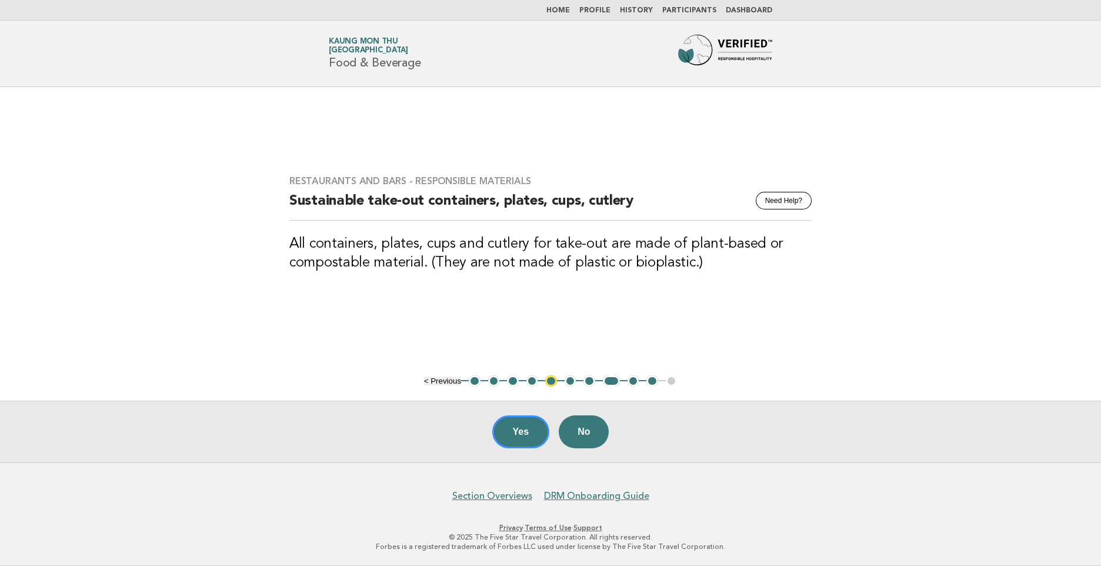
click at [591, 379] on button "7" at bounding box center [590, 381] width 12 height 12
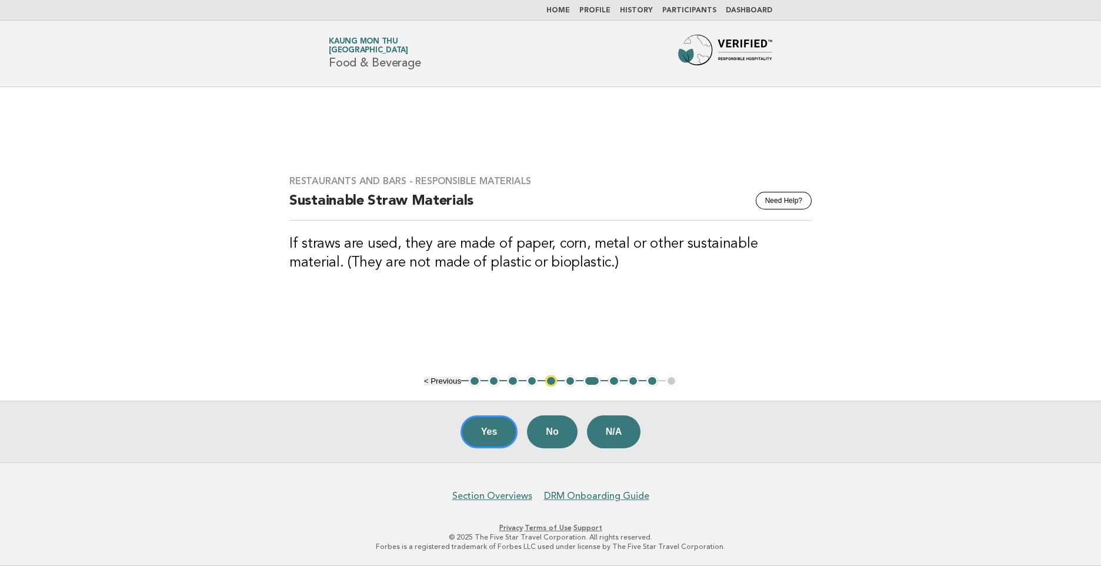
click at [572, 383] on button "6" at bounding box center [571, 381] width 12 height 12
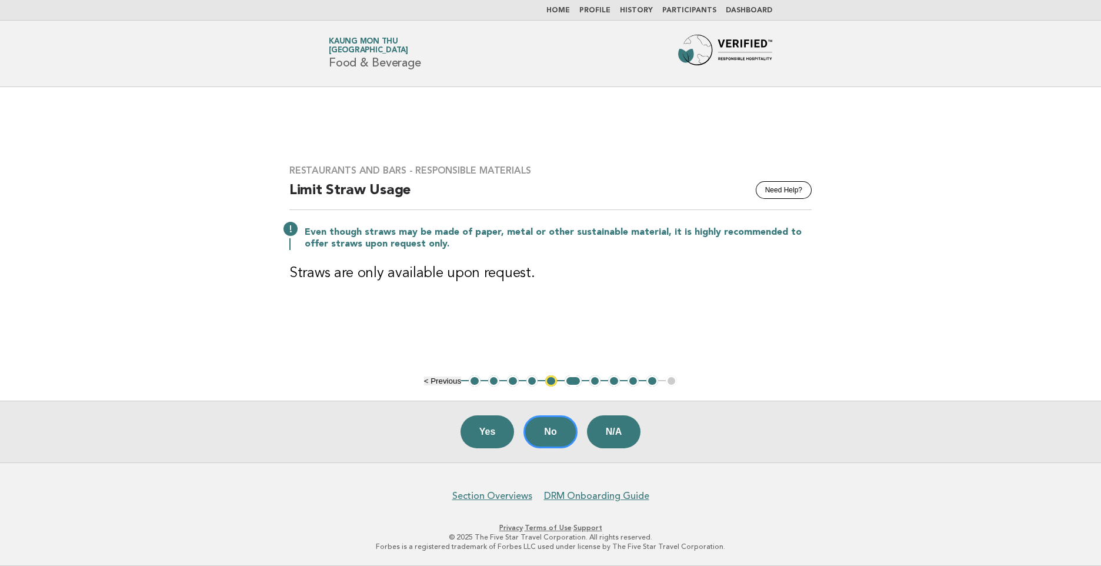
click at [596, 384] on button "7" at bounding box center [596, 381] width 12 height 12
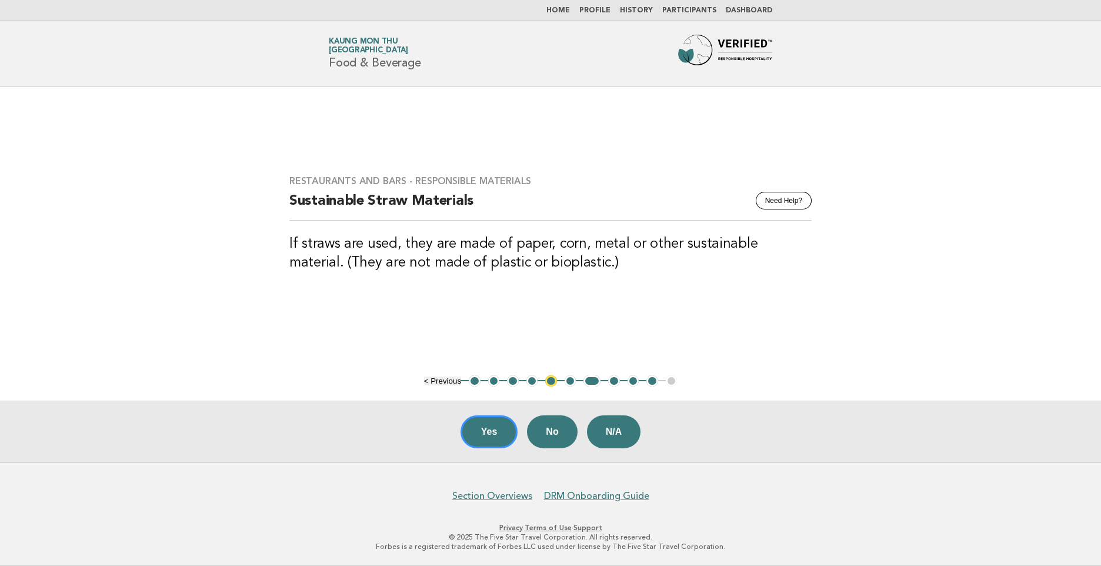
click at [567, 382] on button "6" at bounding box center [571, 381] width 12 height 12
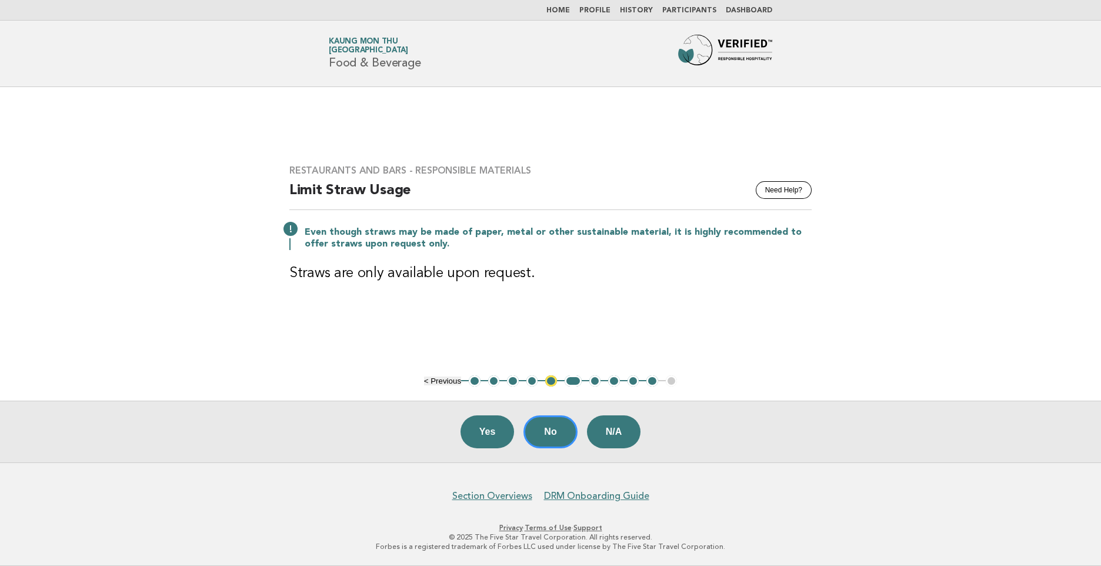
click at [598, 381] on button "7" at bounding box center [596, 381] width 12 height 12
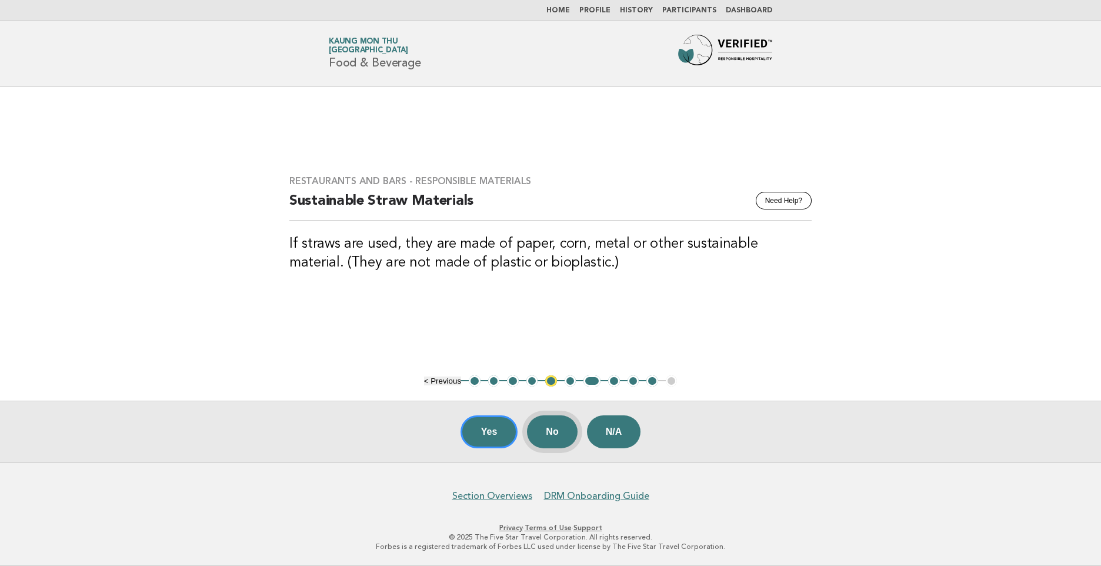
click at [547, 426] on button "No" at bounding box center [552, 431] width 50 height 33
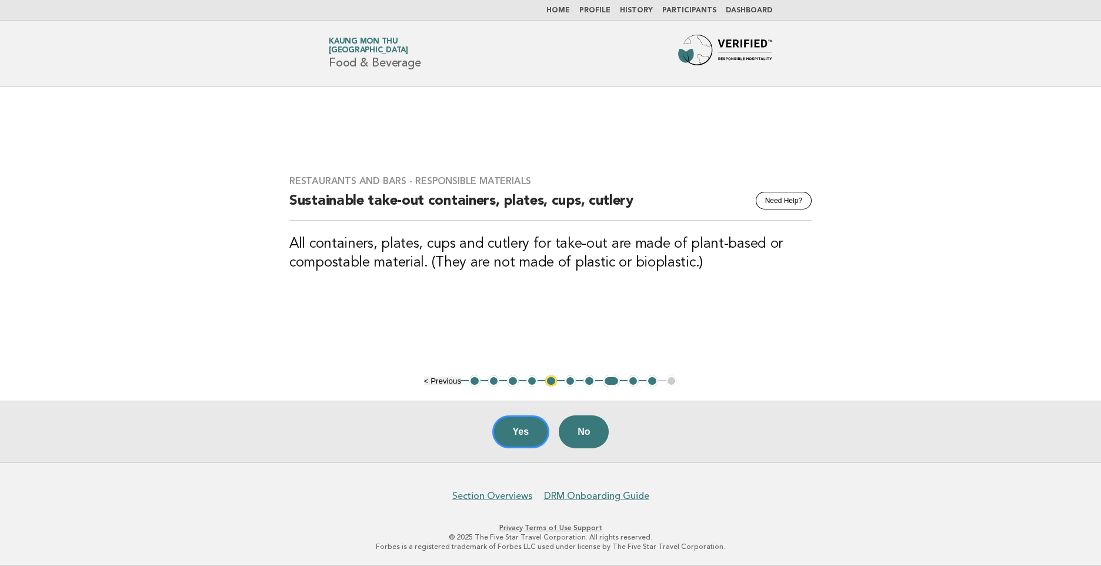
click at [588, 378] on button "7" at bounding box center [590, 381] width 12 height 12
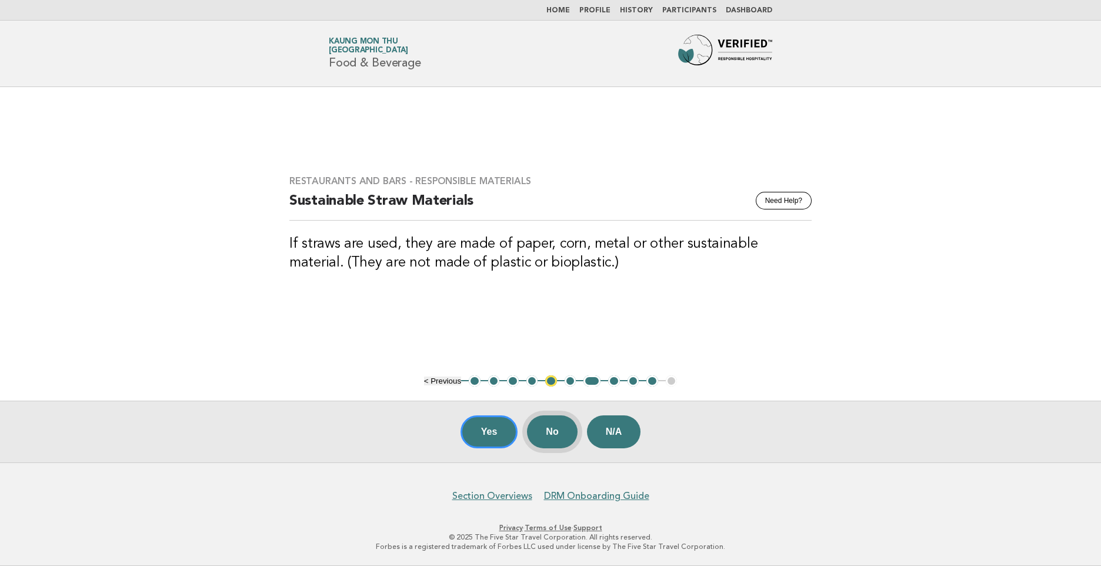
click at [550, 433] on button "No" at bounding box center [552, 431] width 50 height 33
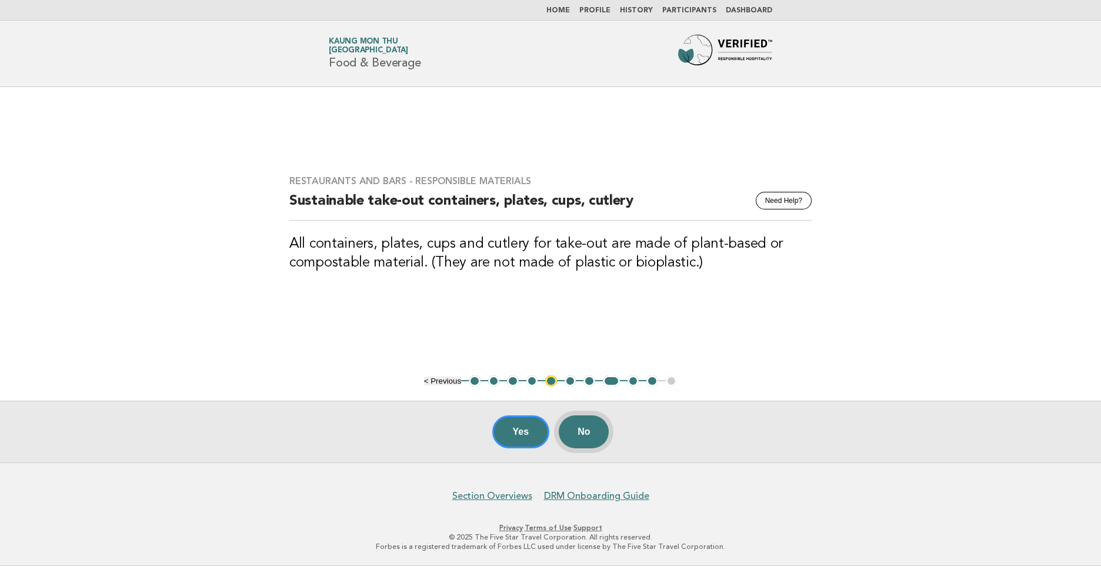
click at [571, 432] on button "No" at bounding box center [584, 431] width 50 height 33
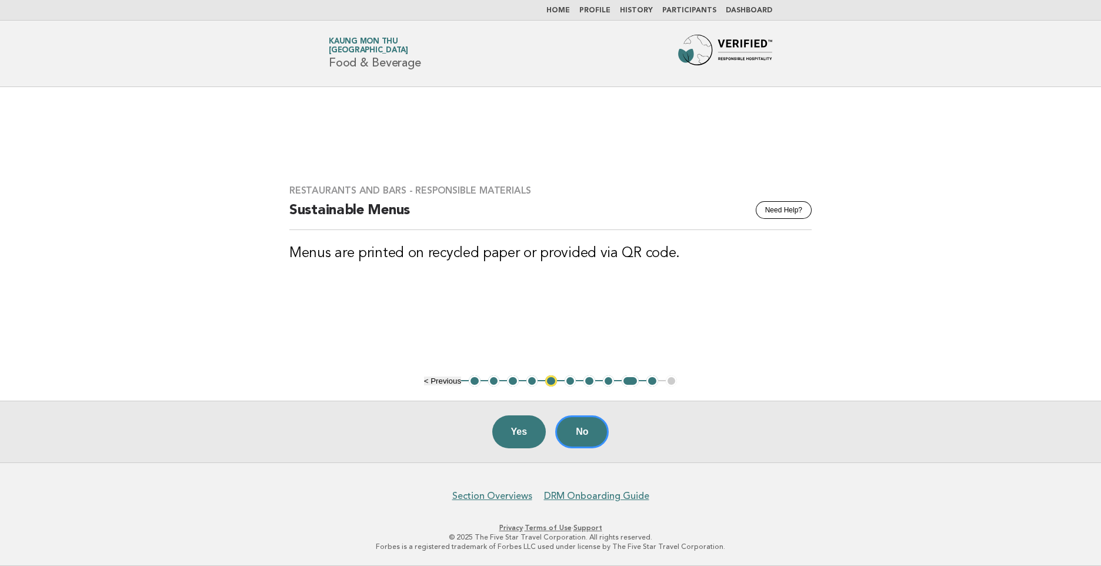
click at [607, 380] on button "8" at bounding box center [609, 381] width 12 height 12
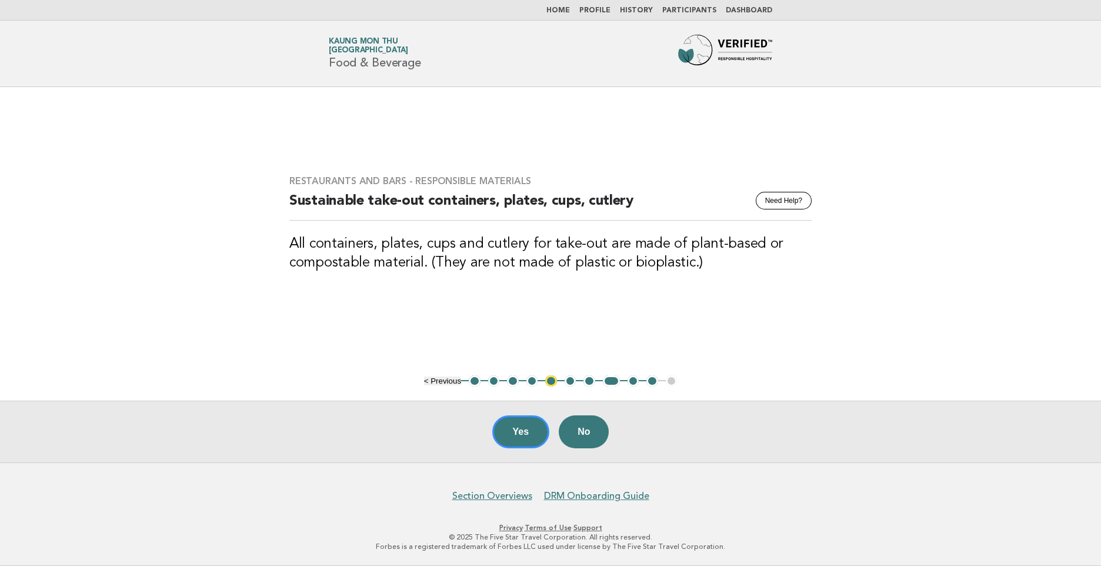
click at [594, 381] on button "7" at bounding box center [590, 381] width 12 height 12
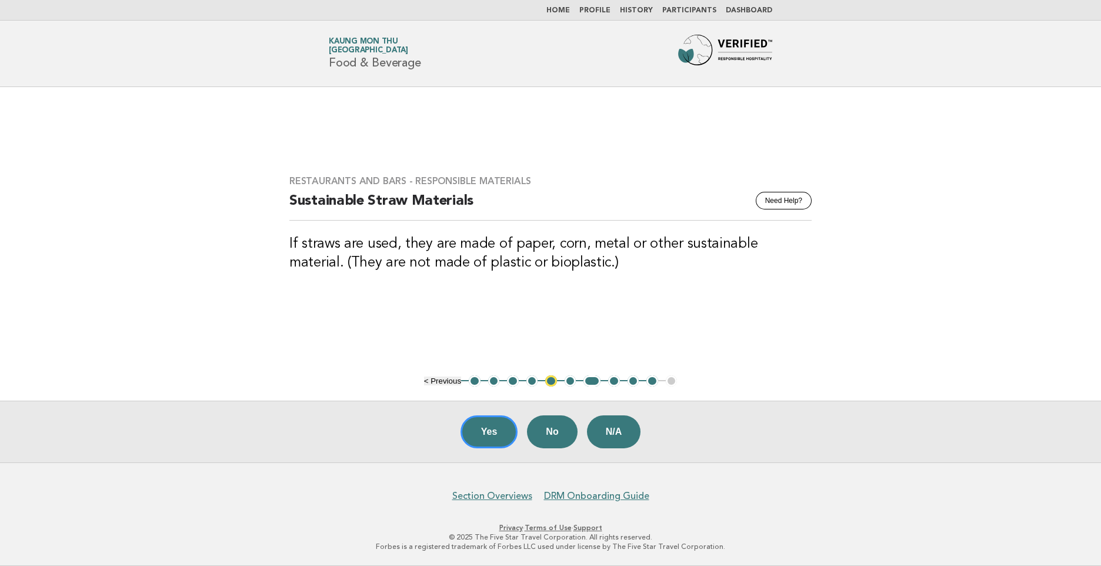
click at [531, 249] on h3 "If straws are used, they are made of paper, corn, metal or other sustainable ma…" at bounding box center [550, 254] width 522 height 38
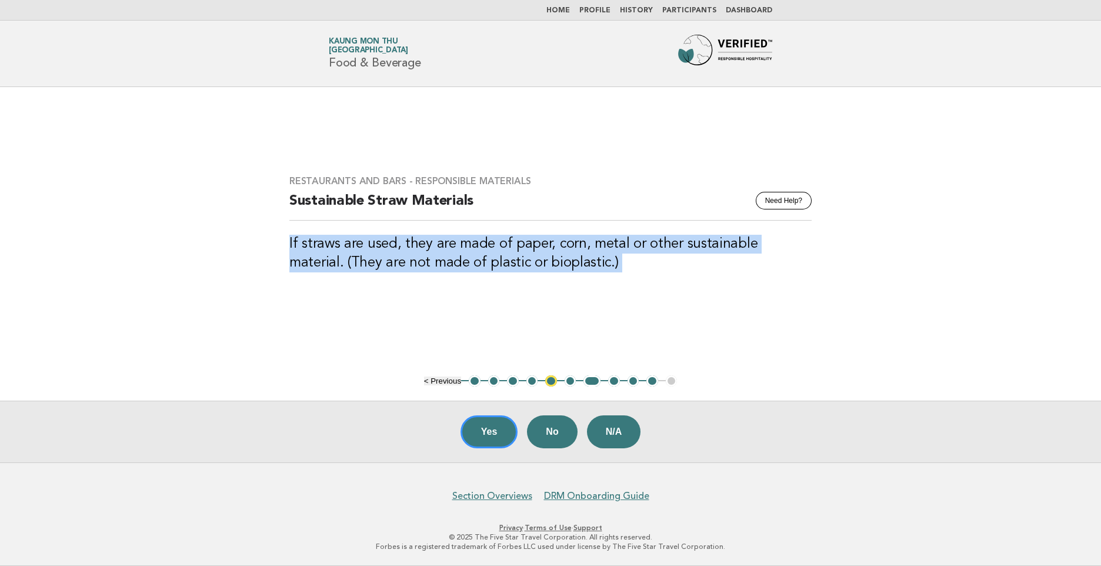
click at [531, 249] on h3 "If straws are used, they are made of paper, corn, metal or other sustainable ma…" at bounding box center [550, 254] width 522 height 38
copy main "If straws are used, they are made of paper, corn, metal or other sustainable ma…"
click at [612, 380] on button "8" at bounding box center [614, 381] width 12 height 12
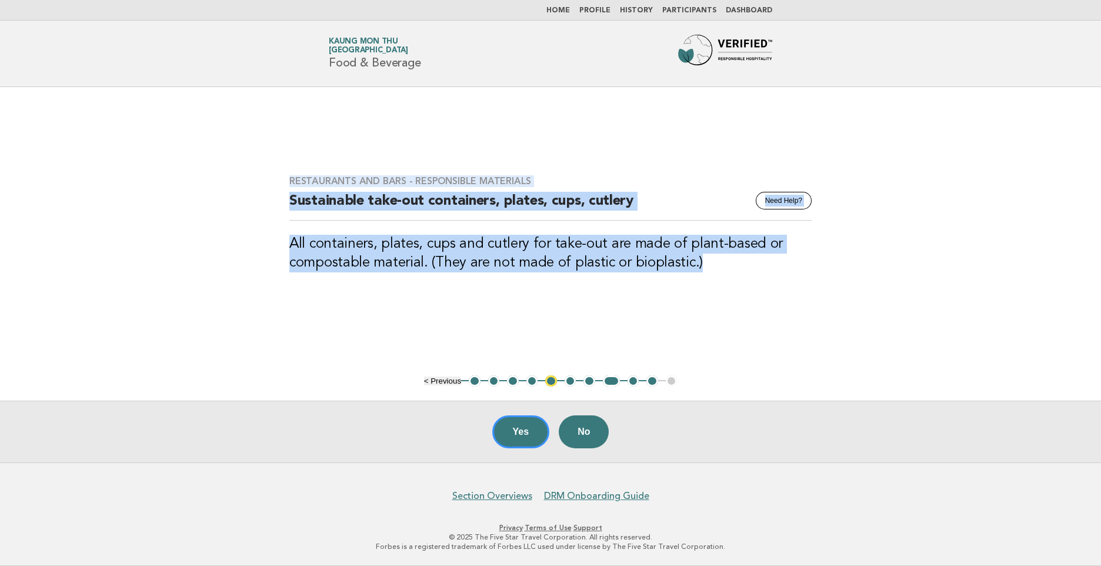
click at [500, 261] on h3 "All containers, plates, cups and cutlery for take-out are made of plant-based o…" at bounding box center [550, 254] width 522 height 38
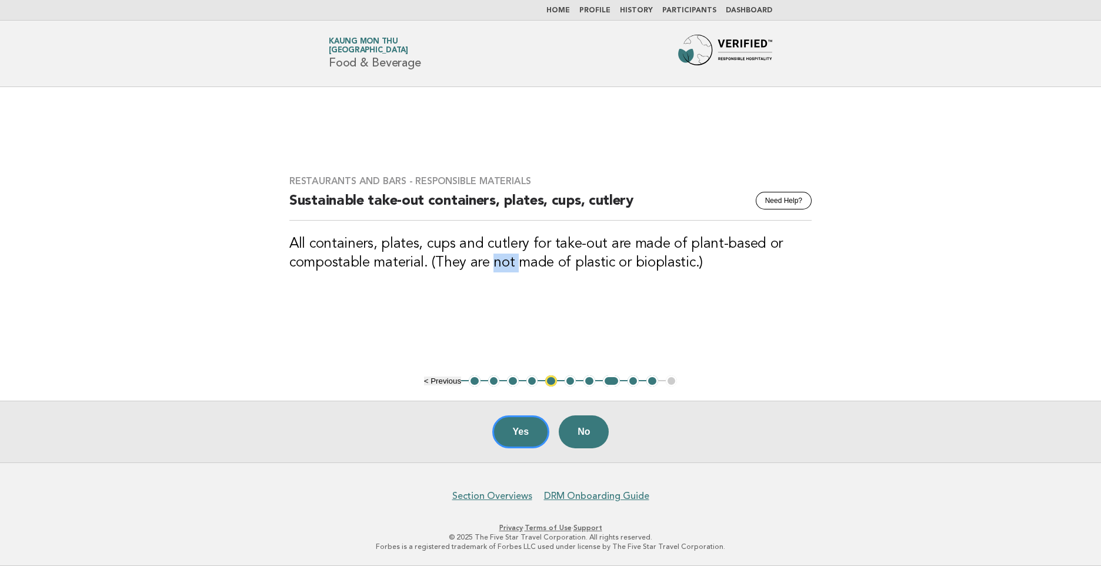
click at [500, 261] on h3 "All containers, plates, cups and cutlery for take-out are made of plant-based o…" at bounding box center [550, 254] width 522 height 38
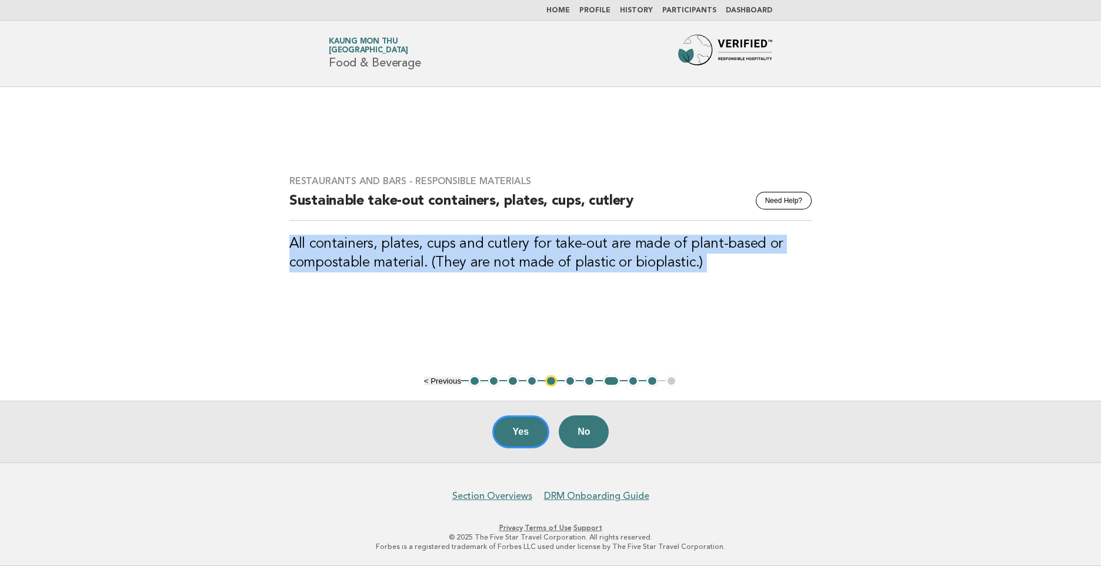
click at [500, 261] on h3 "All containers, plates, cups and cutlery for take-out are made of plant-based o…" at bounding box center [550, 254] width 522 height 38
click at [628, 384] on button "9" at bounding box center [634, 381] width 12 height 12
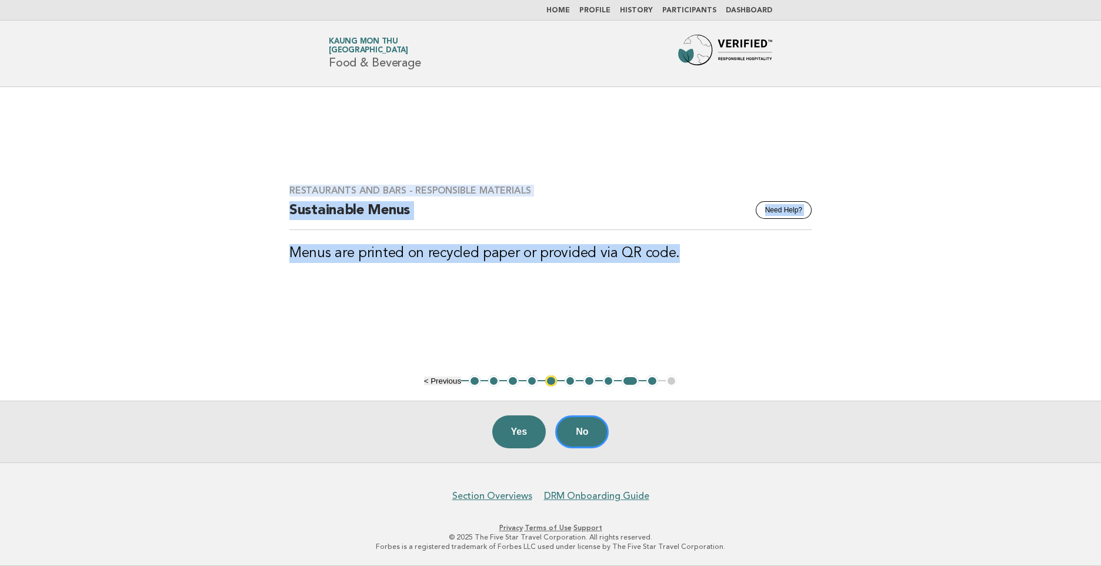
click at [651, 382] on button "10" at bounding box center [653, 381] width 12 height 12
click at [652, 382] on button "10" at bounding box center [653, 381] width 12 height 12
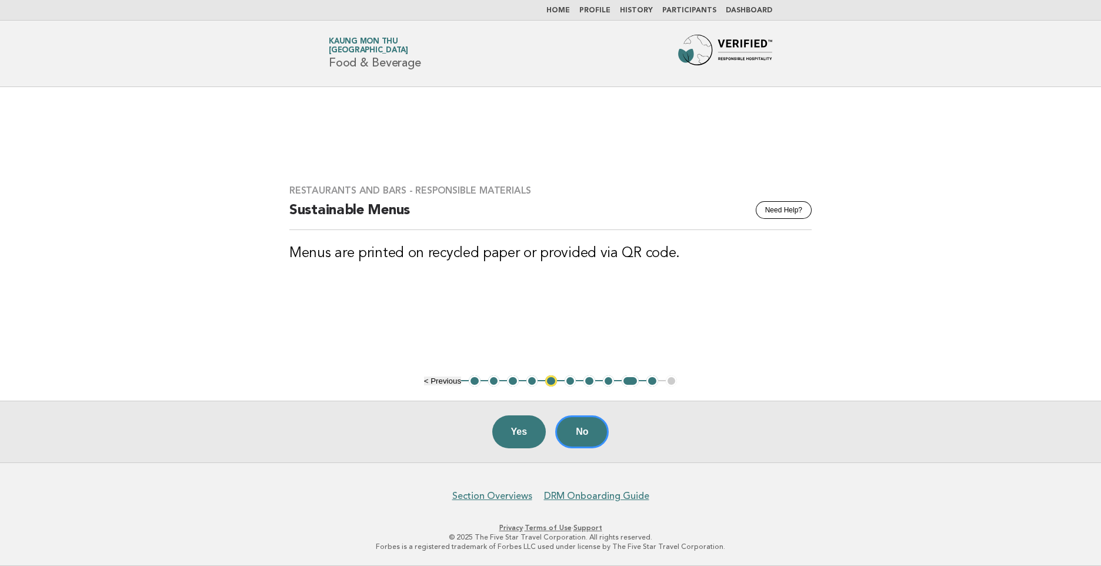
click at [674, 380] on ul "< Previous 1 2 3 4 5 6 7 8 9 10 11" at bounding box center [551, 381] width 254 height 12
click at [651, 381] on button "10" at bounding box center [653, 381] width 12 height 12
click at [605, 416] on div "Yes No" at bounding box center [550, 432] width 1101 height 62
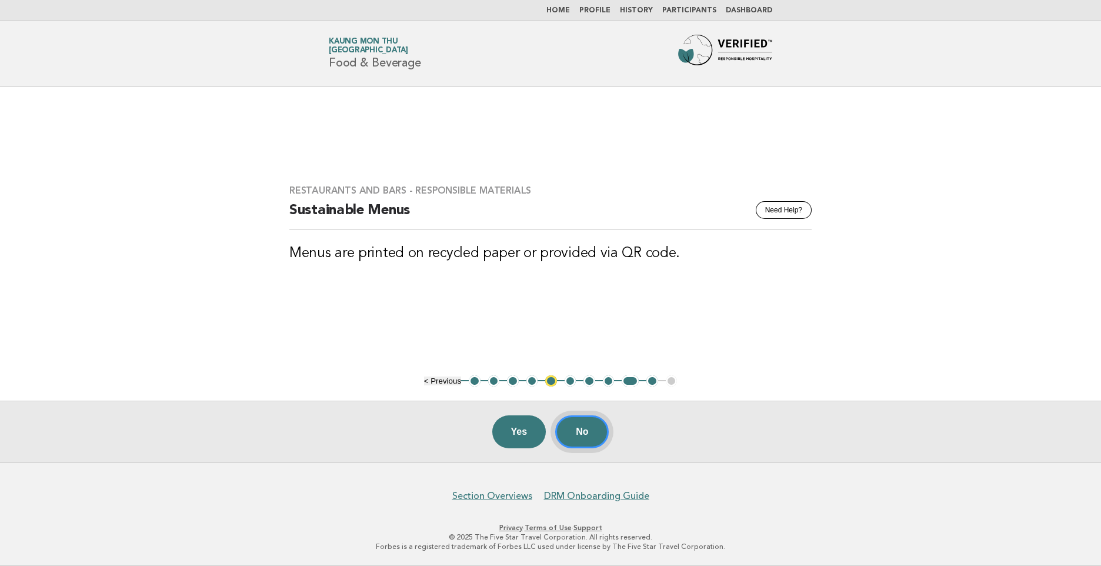
click at [602, 426] on button "No" at bounding box center [582, 431] width 54 height 33
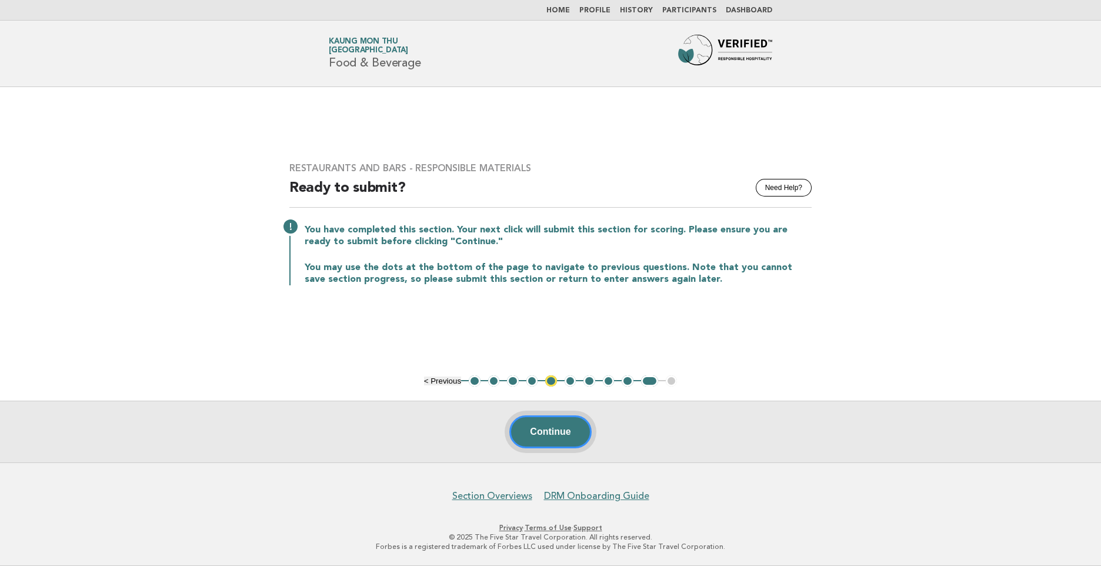
click at [556, 431] on button "Continue" at bounding box center [551, 431] width 82 height 33
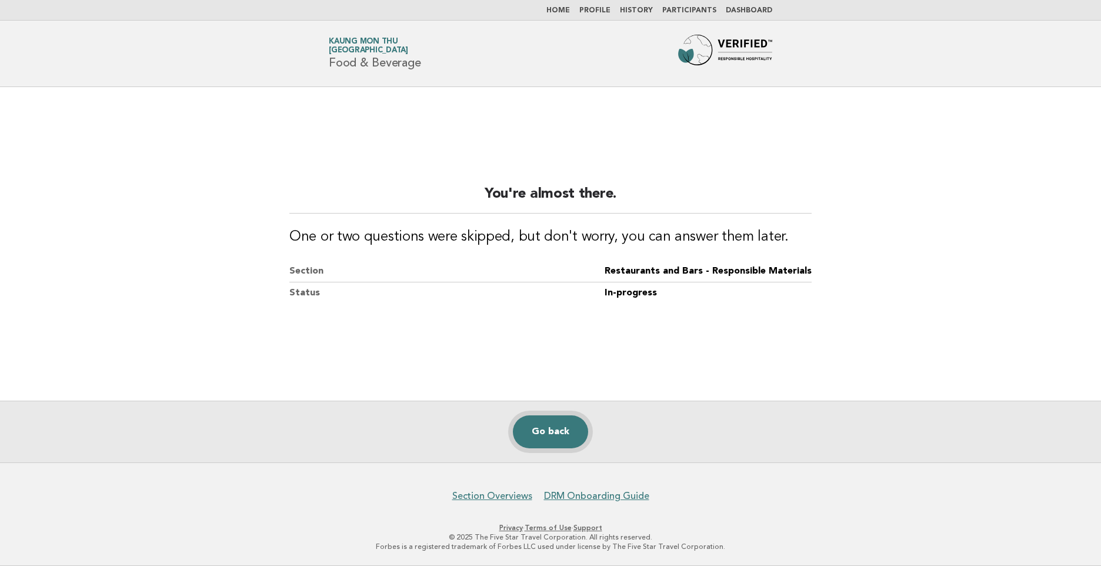
click at [549, 432] on link "Go back" at bounding box center [550, 431] width 75 height 33
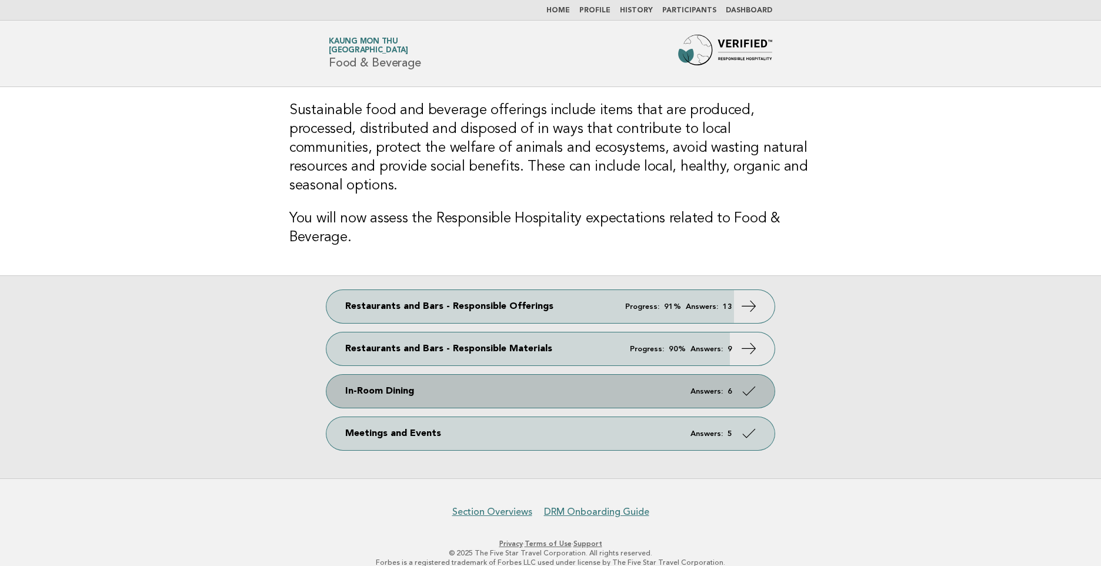
click at [581, 382] on link "In-Room Dining Answers: 6" at bounding box center [551, 391] width 448 height 33
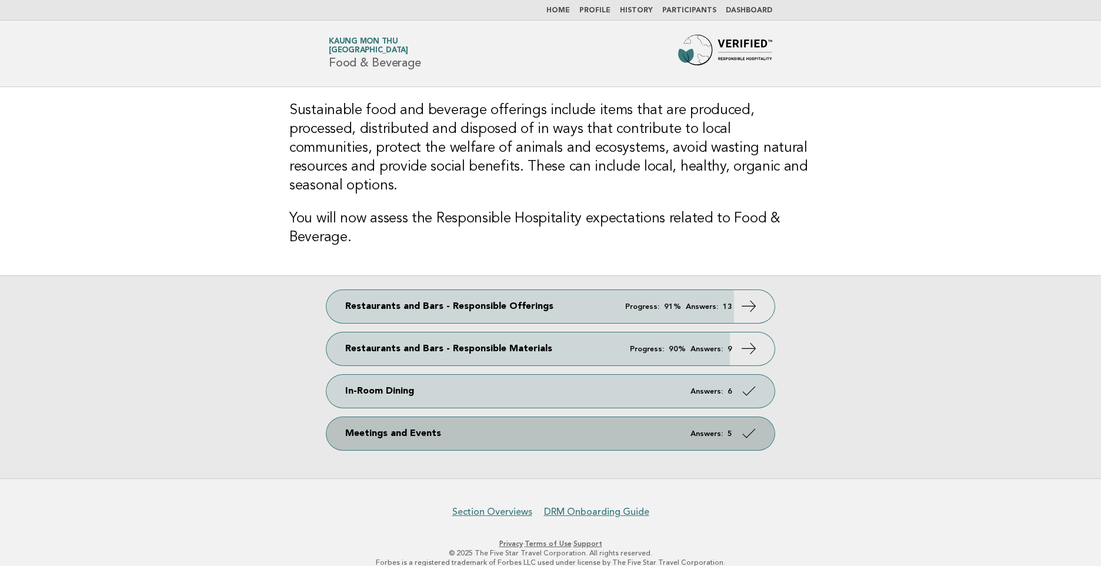
click at [448, 417] on link "Meetings and Events Answers: 5" at bounding box center [551, 433] width 448 height 33
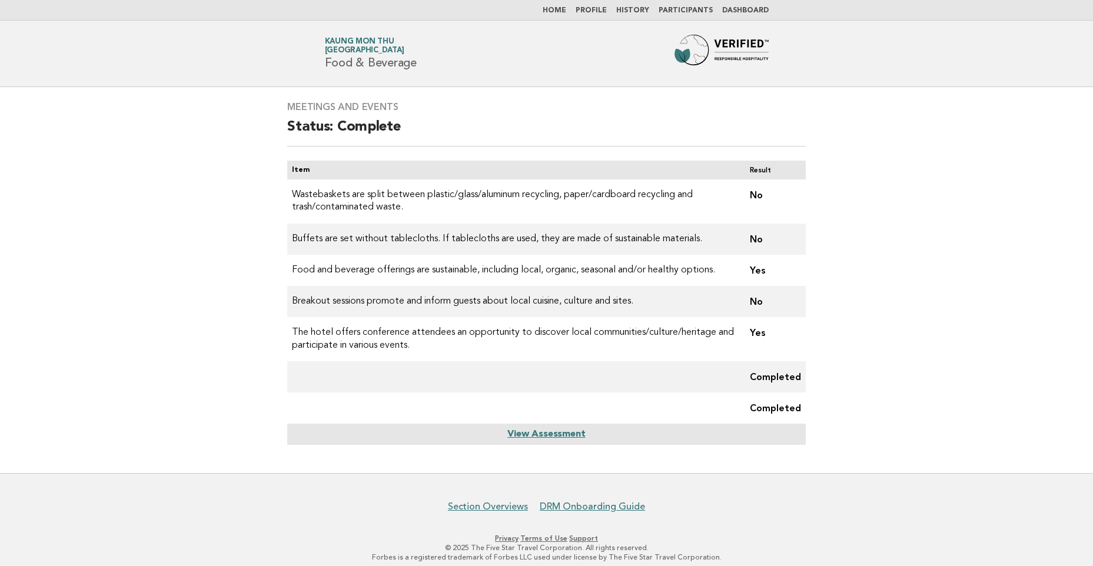
click at [566, 12] on link "Home" at bounding box center [554, 10] width 24 height 7
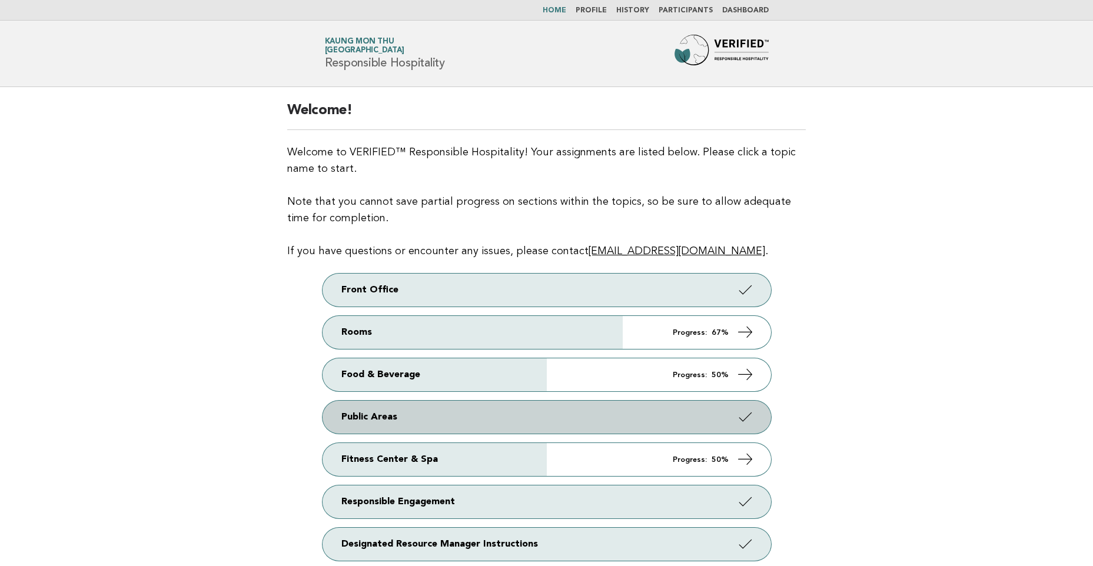
click at [535, 411] on link "Public Areas" at bounding box center [546, 417] width 448 height 33
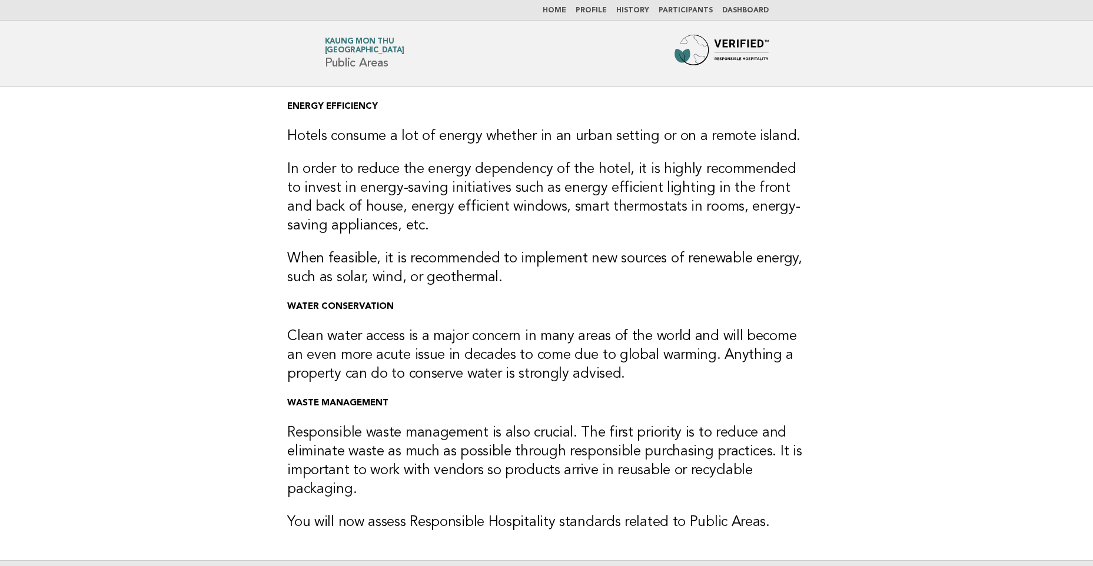
scroll to position [173, 0]
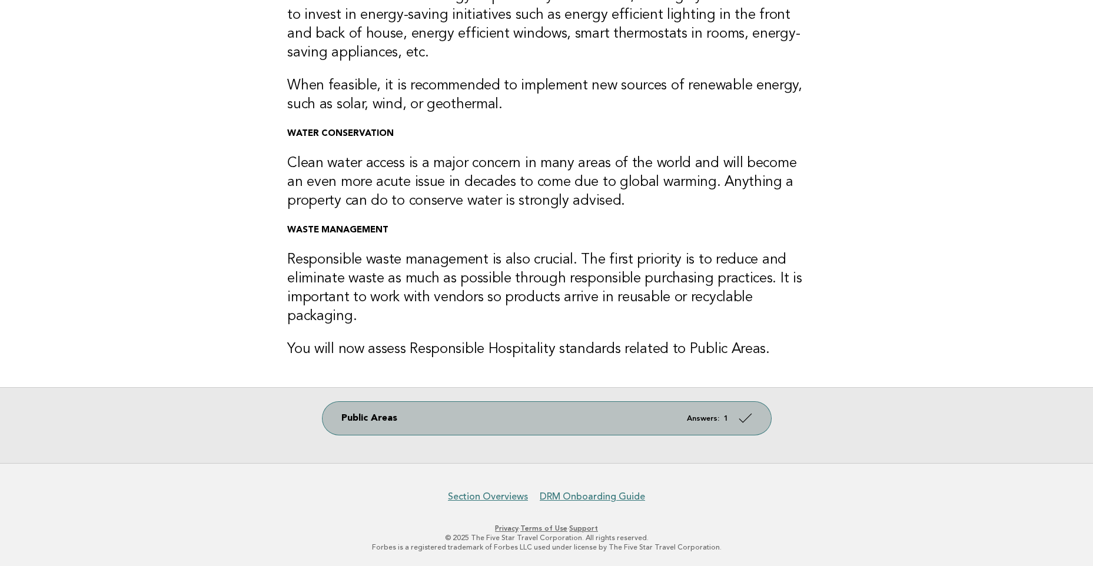
click at [543, 420] on link "Public Areas Answers: 1" at bounding box center [546, 418] width 448 height 33
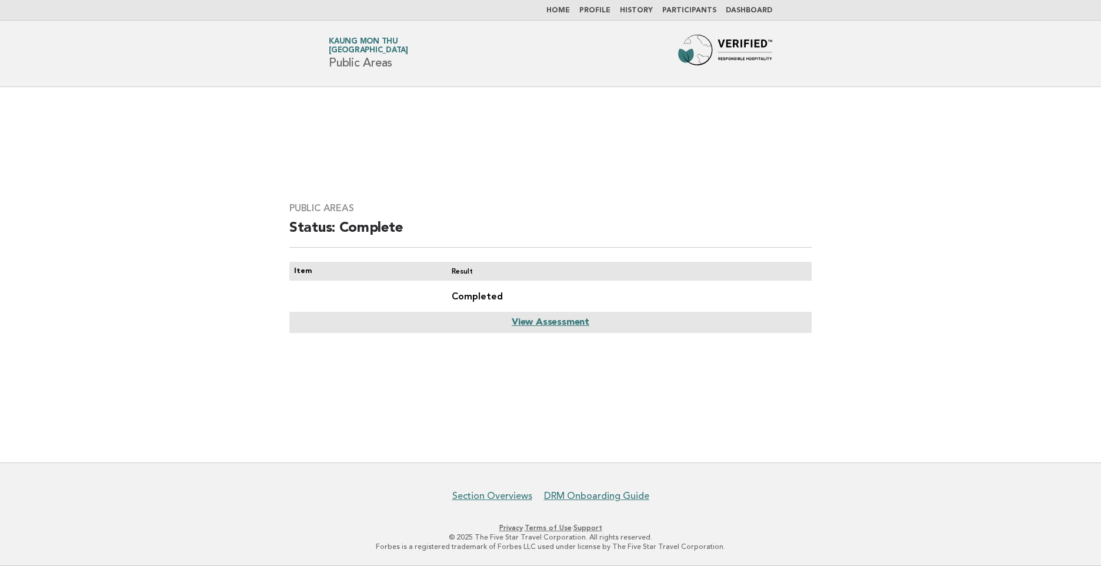
click at [570, 11] on link "Home" at bounding box center [559, 10] width 24 height 7
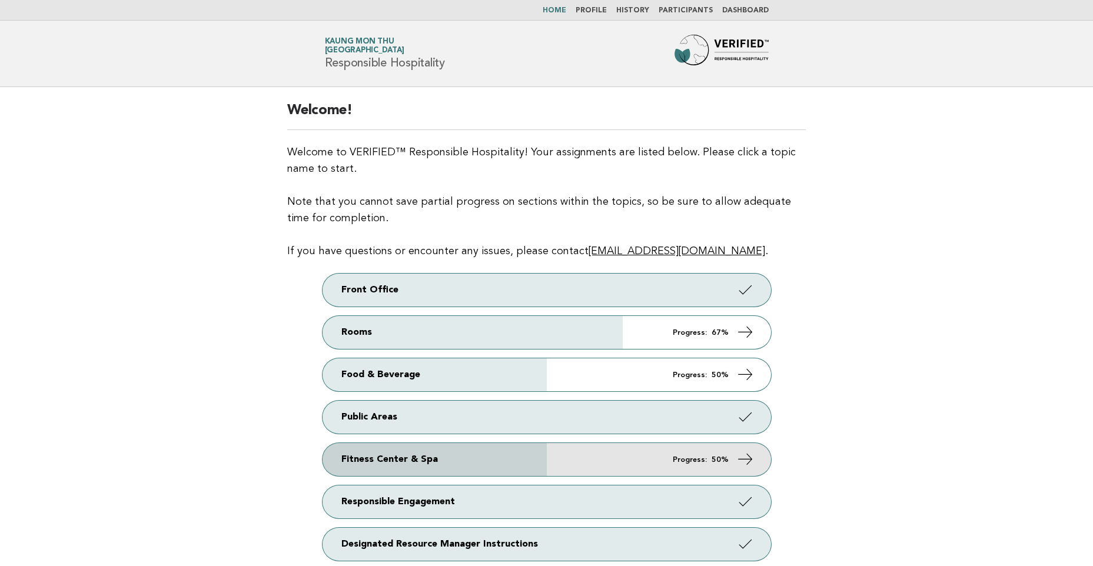
click at [432, 459] on link "Fitness Center & Spa Progress: 50%" at bounding box center [546, 459] width 448 height 33
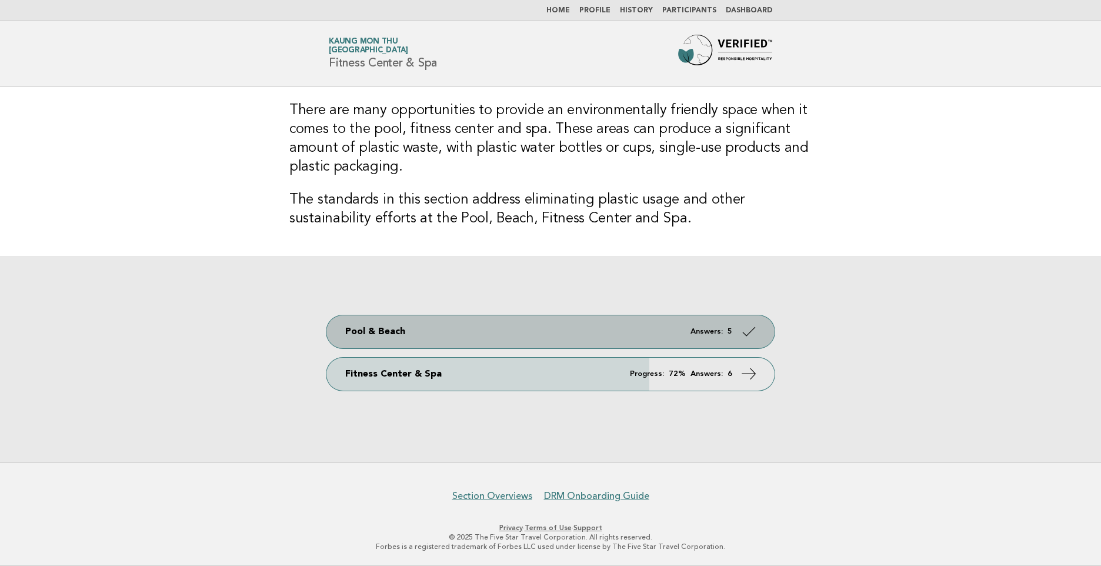
click at [445, 342] on link "Pool & Beach Answers: 5" at bounding box center [551, 331] width 448 height 33
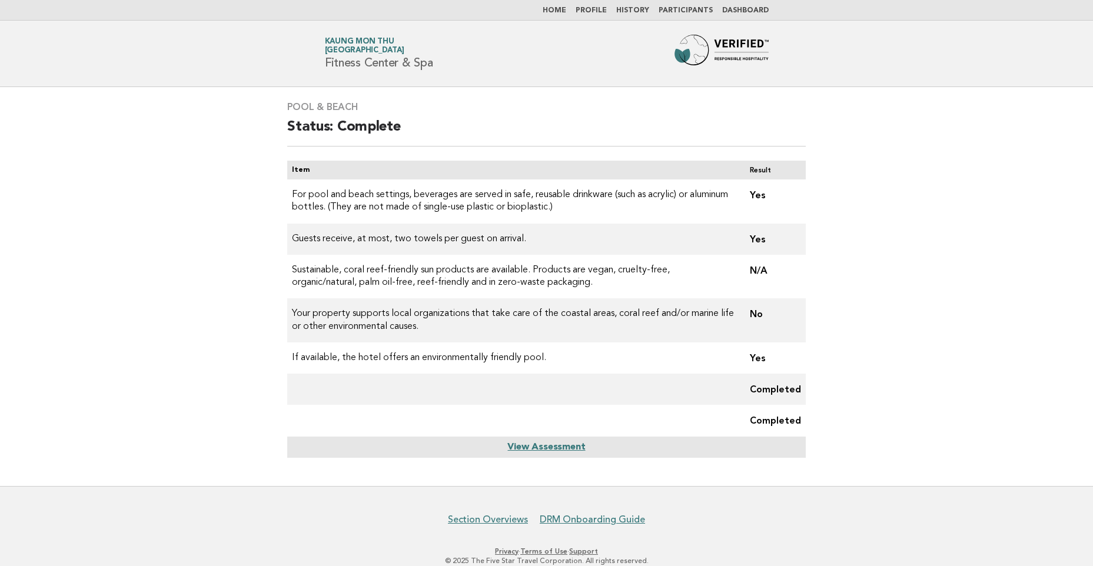
click at [408, 319] on td "Your property supports local organizations that take care of the coastal areas,…" at bounding box center [513, 320] width 453 height 44
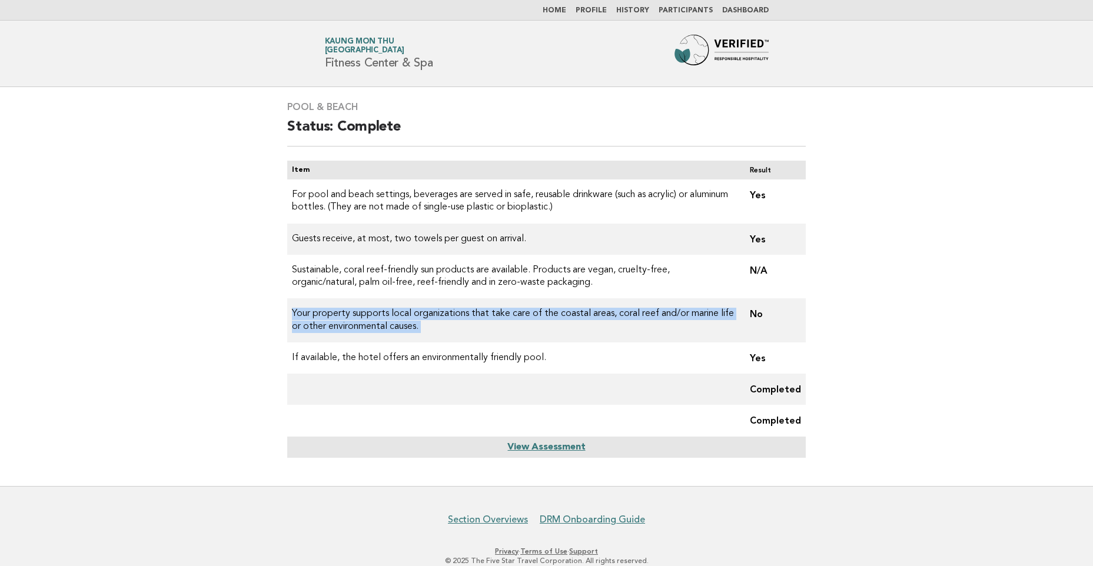
click at [408, 319] on td "Your property supports local organizations that take care of the coastal areas,…" at bounding box center [513, 320] width 453 height 44
copy tr "Your property supports local organizations that take care of the coastal areas,…"
click at [563, 14] on link "Home" at bounding box center [554, 10] width 24 height 7
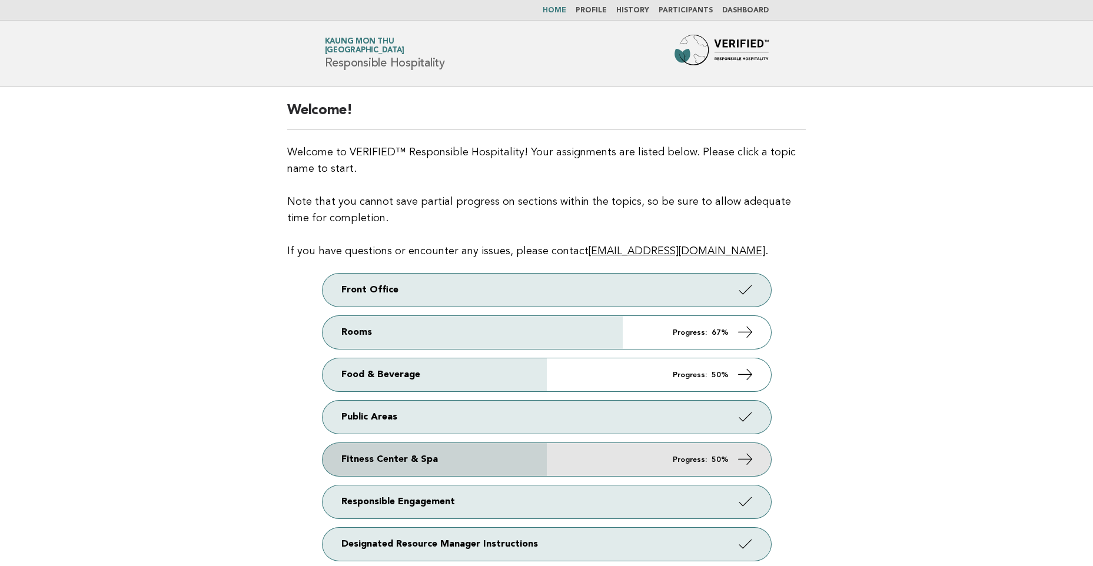
click at [489, 457] on link "Fitness Center & Spa Progress: 50%" at bounding box center [546, 459] width 448 height 33
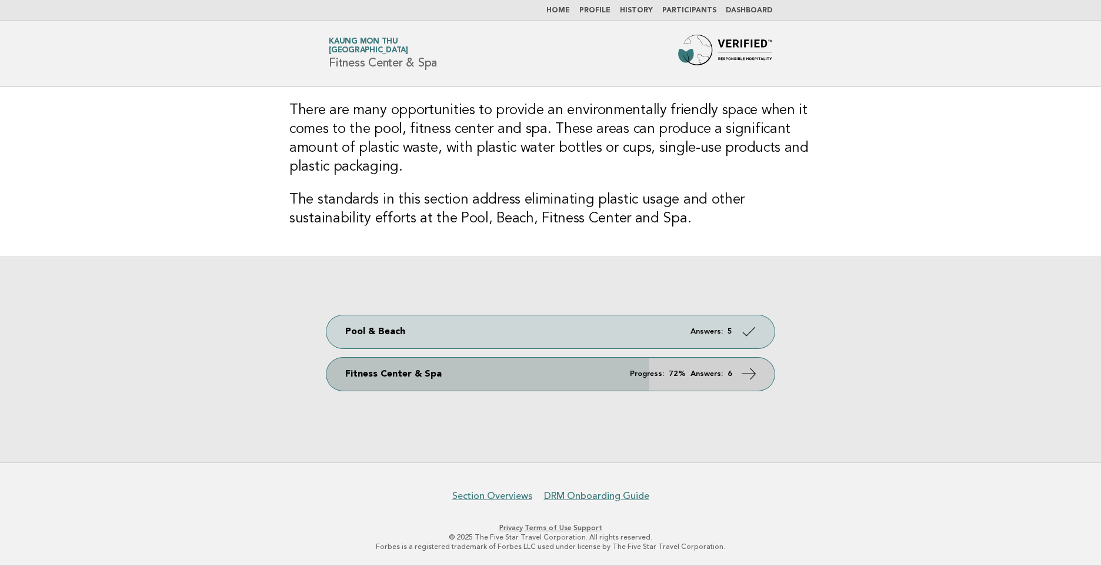
click at [483, 373] on link "Fitness Center & Spa Progress: 72% Answers: 6" at bounding box center [551, 374] width 448 height 33
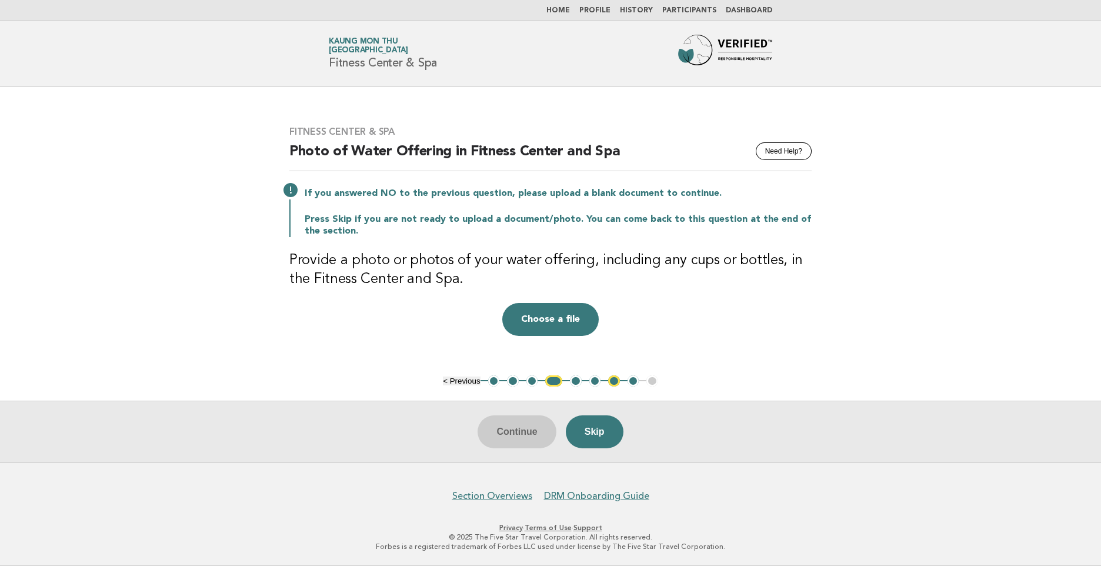
click at [499, 381] on button "1" at bounding box center [494, 381] width 12 height 12
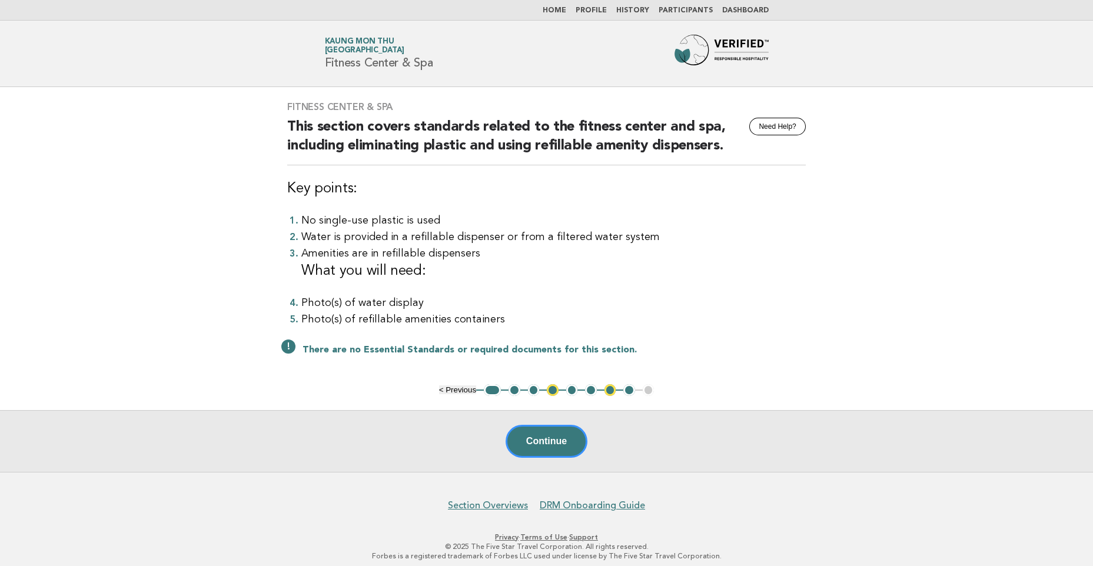
click at [516, 394] on button "2" at bounding box center [514, 390] width 12 height 12
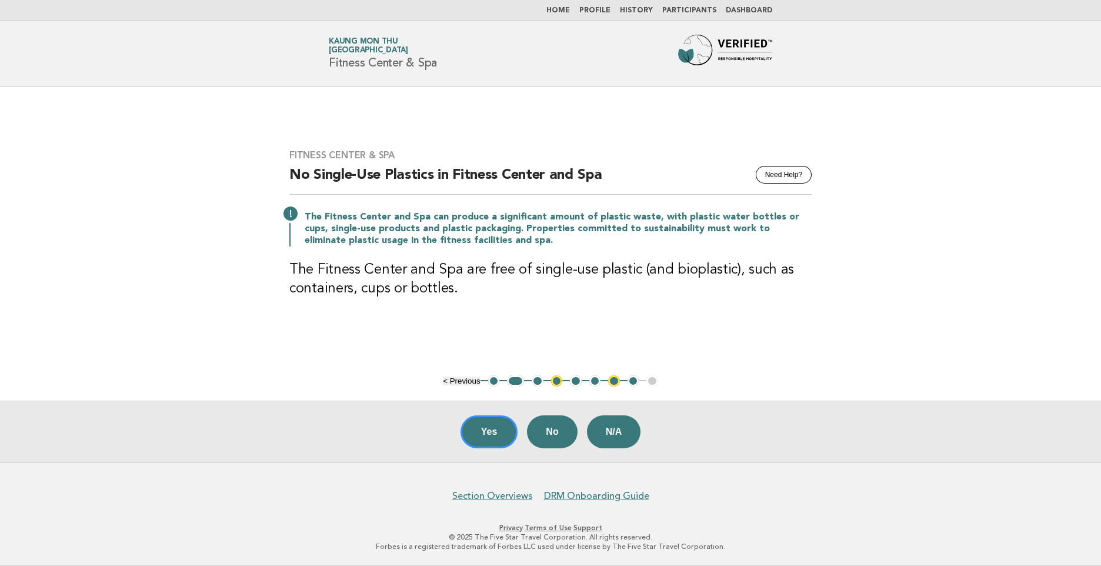
click at [537, 382] on button "3" at bounding box center [538, 381] width 12 height 12
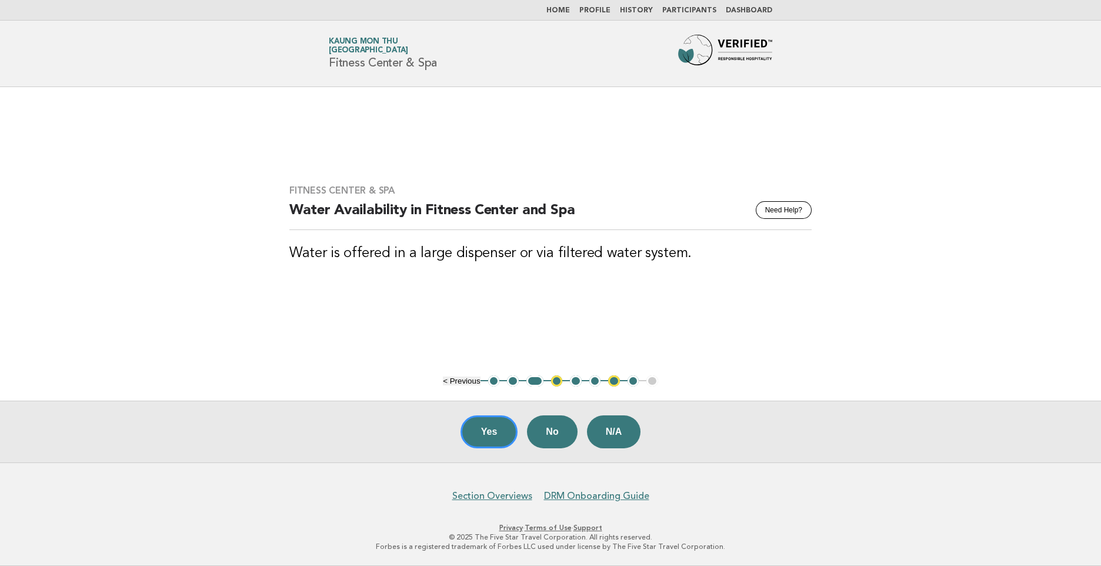
click at [552, 381] on button "4" at bounding box center [557, 381] width 12 height 12
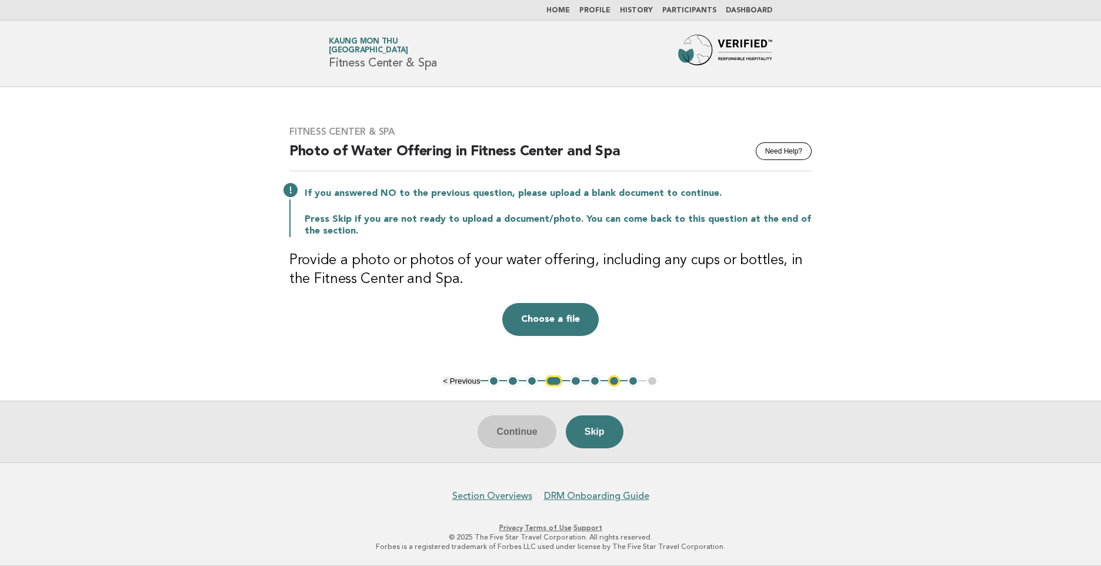
click at [577, 379] on button "5" at bounding box center [576, 381] width 12 height 12
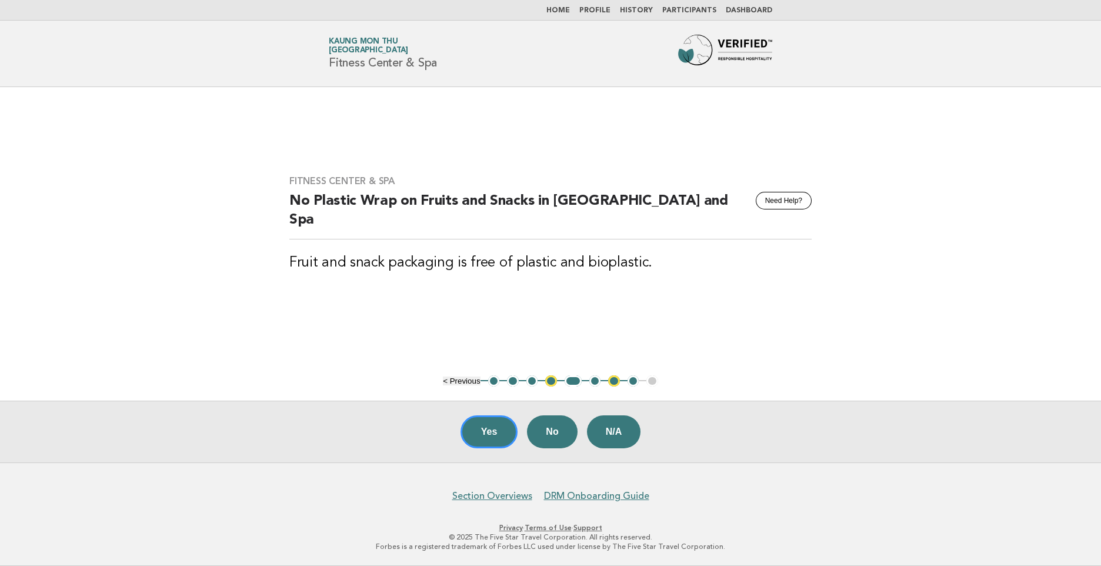
click at [591, 379] on button "6" at bounding box center [596, 381] width 12 height 12
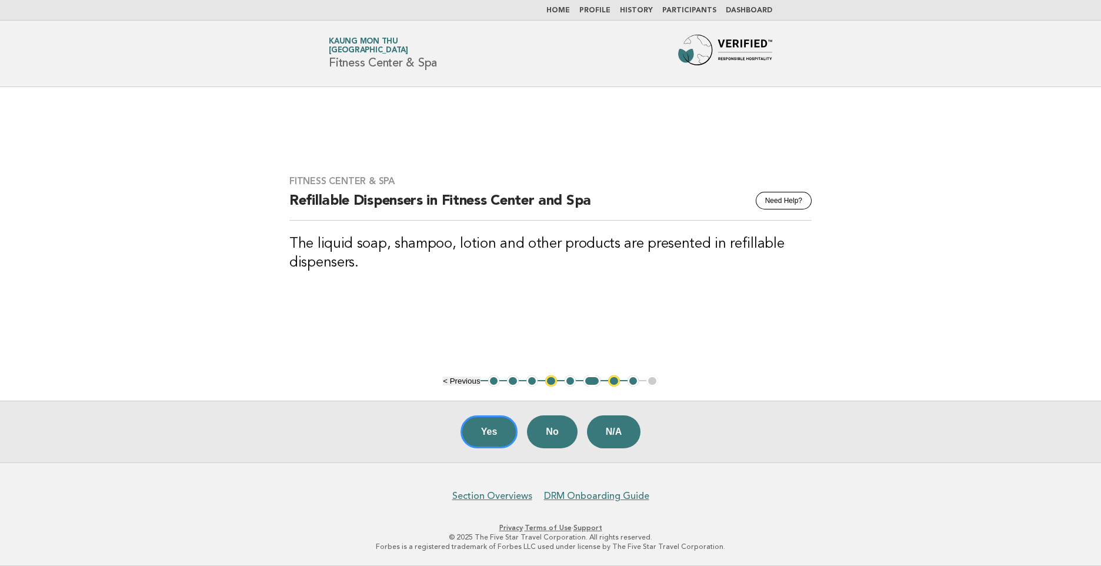
click at [630, 382] on button "8" at bounding box center [634, 381] width 12 height 12
click at [635, 381] on button "8" at bounding box center [634, 381] width 12 height 12
click at [614, 381] on button "7" at bounding box center [614, 381] width 12 height 12
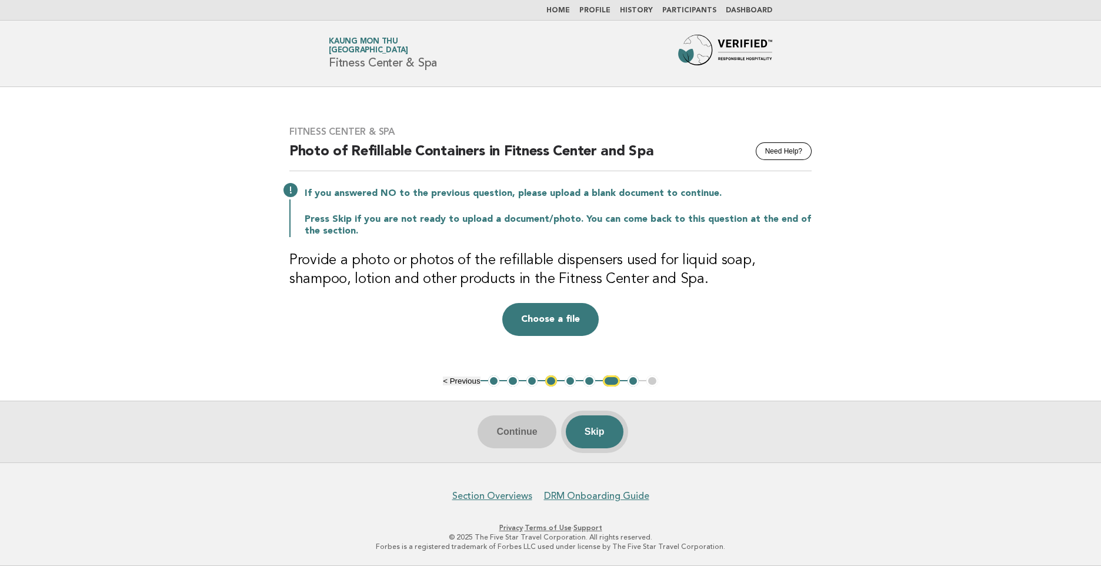
click at [605, 420] on button "Skip" at bounding box center [595, 431] width 58 height 33
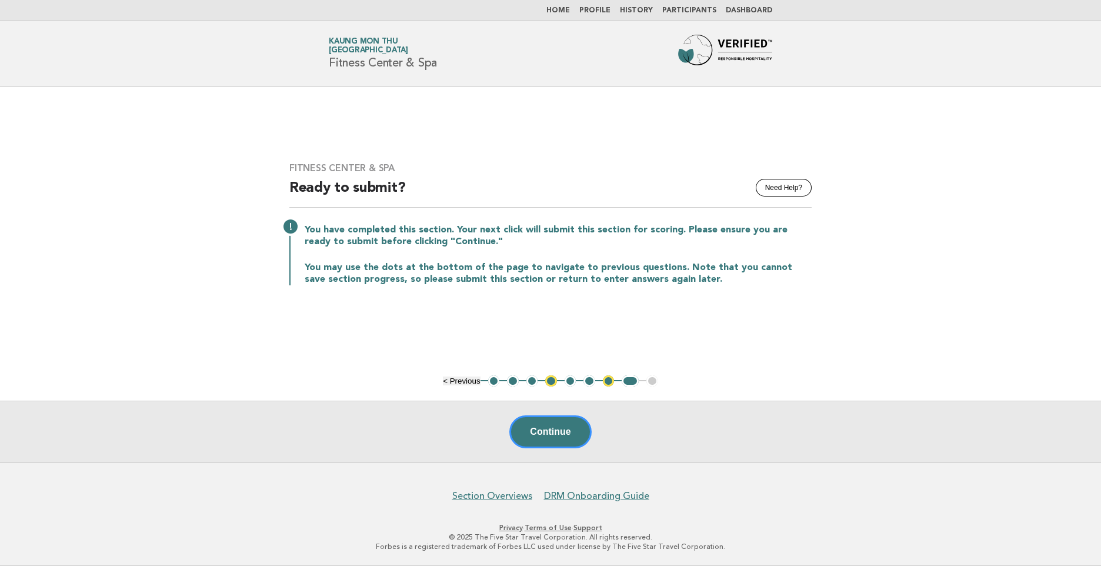
click at [570, 11] on link "Home" at bounding box center [559, 10] width 24 height 7
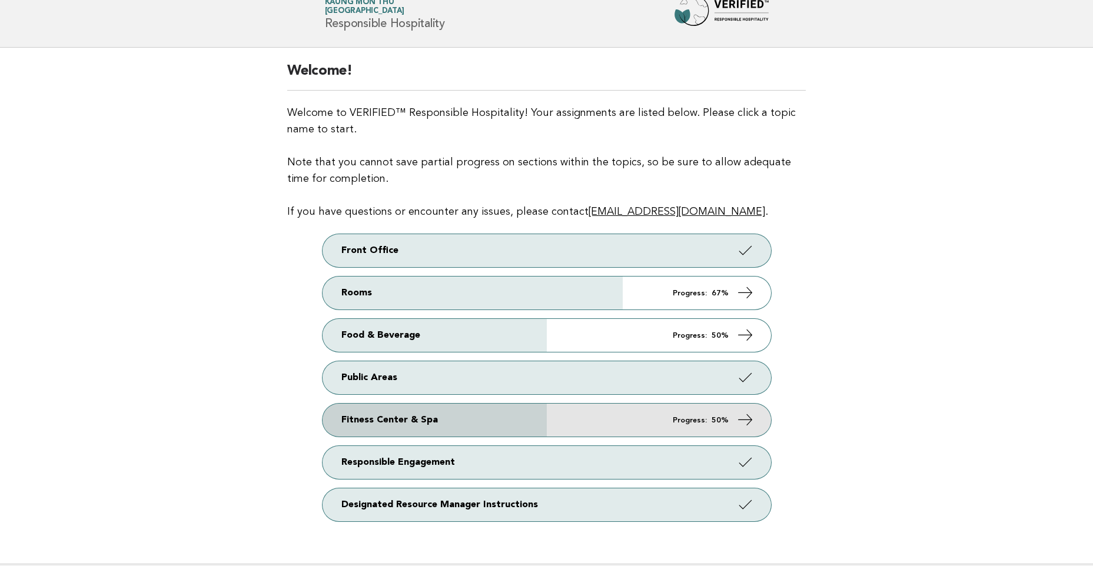
scroll to position [59, 0]
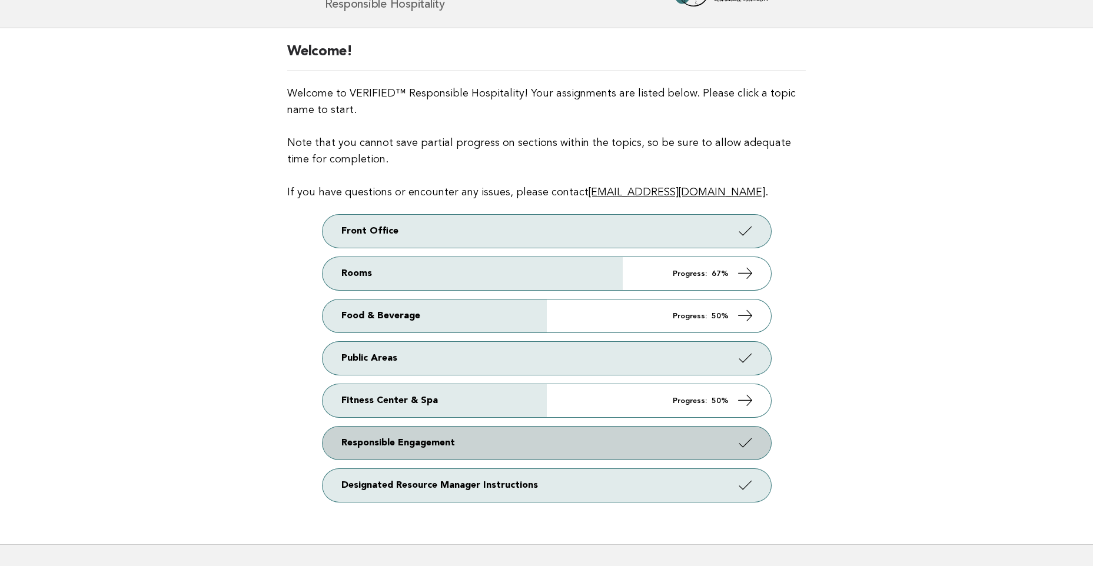
click at [451, 458] on link "Responsible Engagement" at bounding box center [546, 443] width 448 height 33
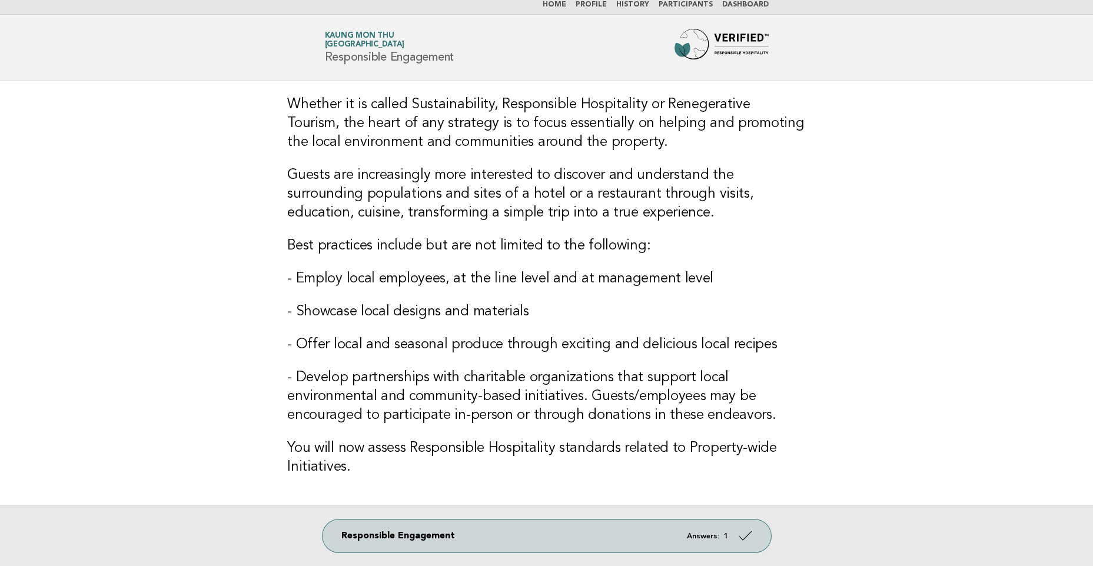
scroll to position [124, 0]
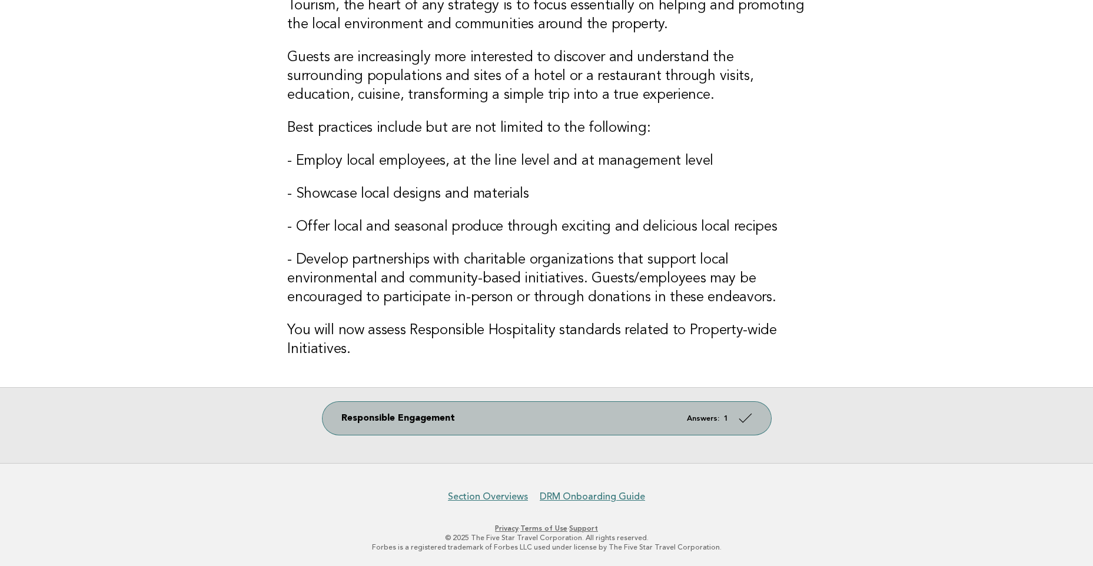
click at [487, 421] on link "Responsible Engagement Answers: 1" at bounding box center [546, 418] width 448 height 33
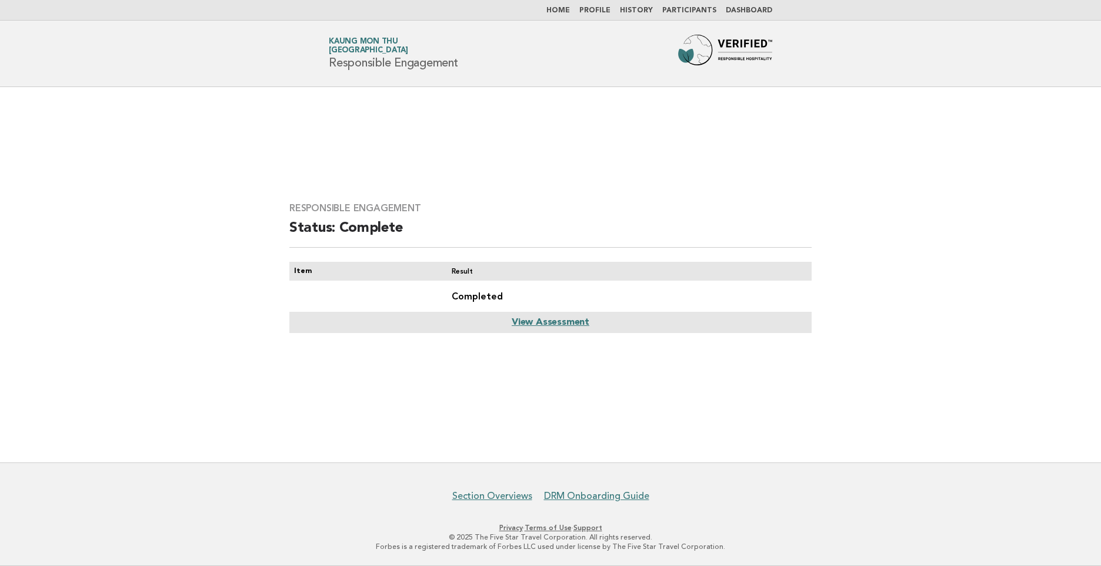
click at [564, 12] on link "Home" at bounding box center [559, 10] width 24 height 7
